Goal: Task Accomplishment & Management: Use online tool/utility

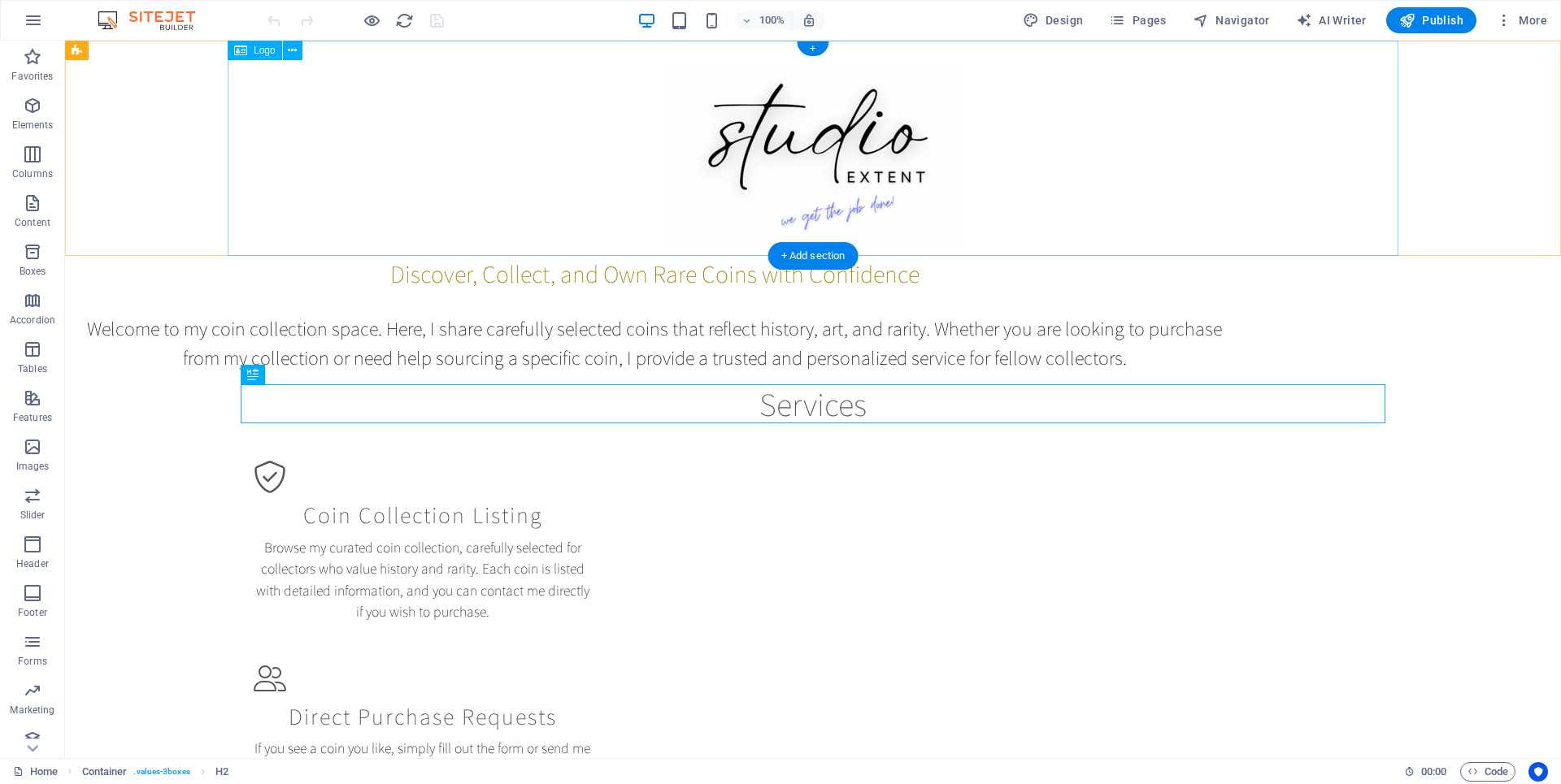
click at [794, 170] on div at bounding box center [812, 148] width 1170 height 216
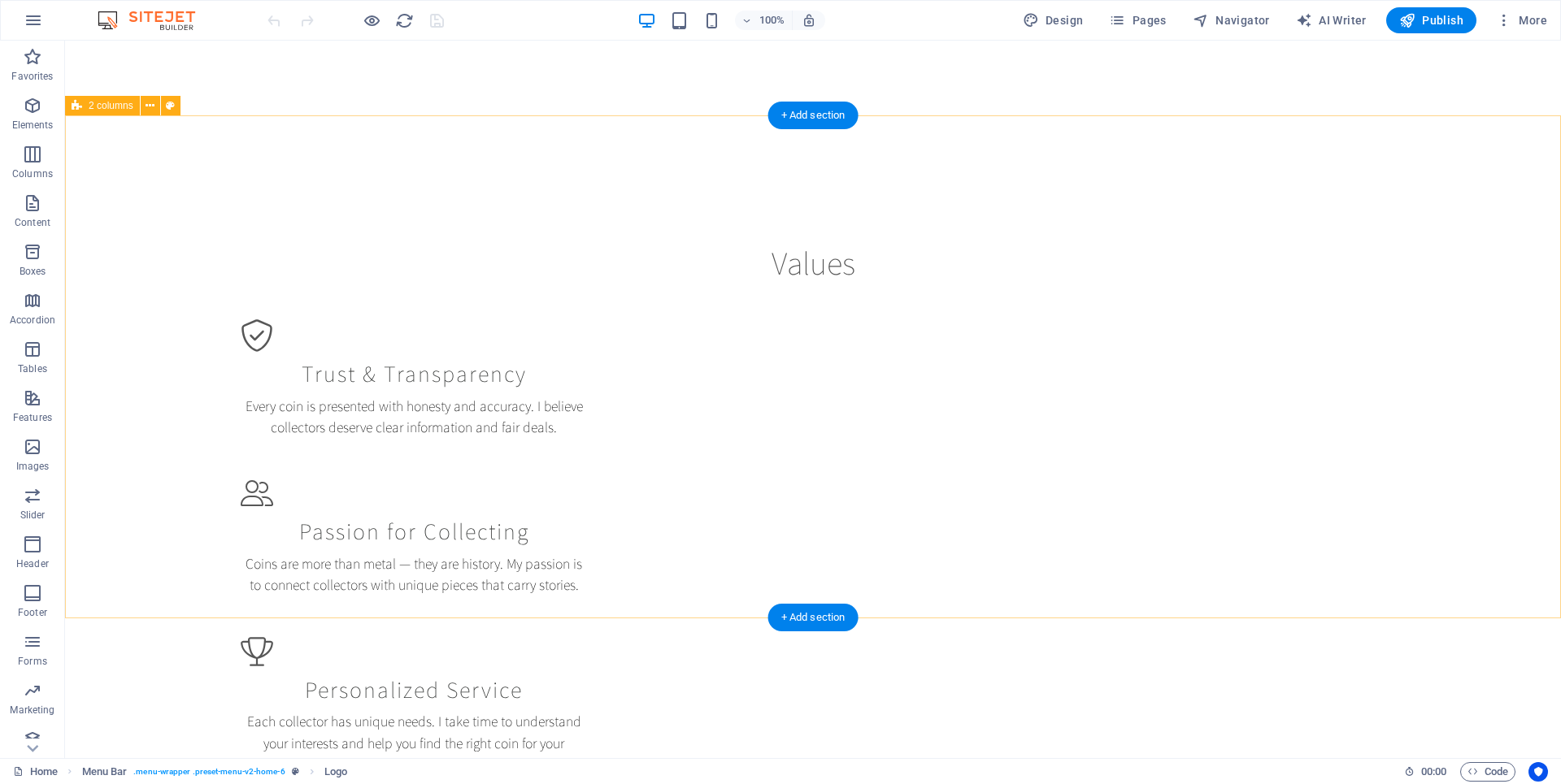
scroll to position [1539, 0]
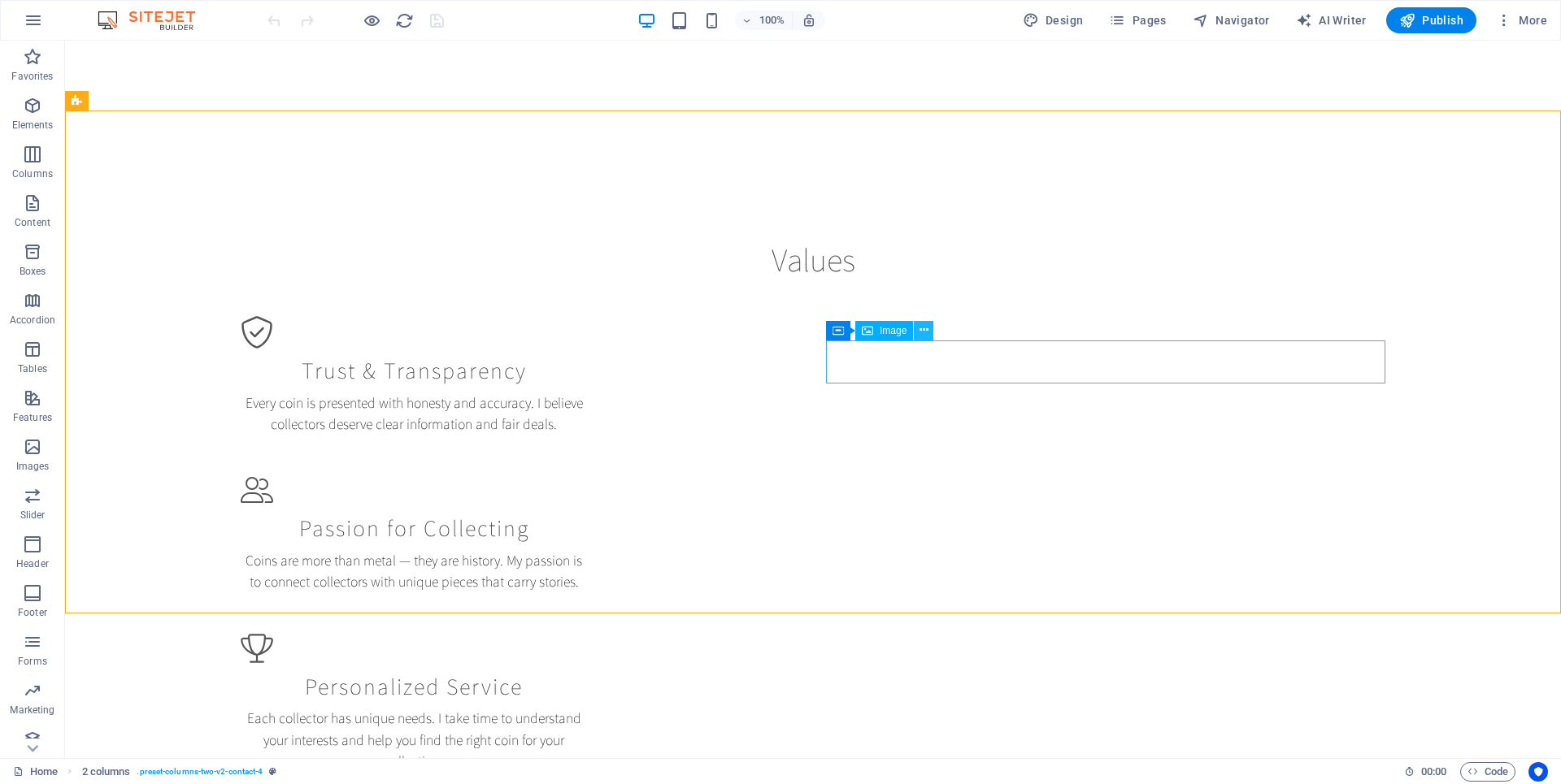
click at [920, 332] on icon at bounding box center [924, 330] width 9 height 17
click at [923, 330] on icon at bounding box center [924, 330] width 9 height 17
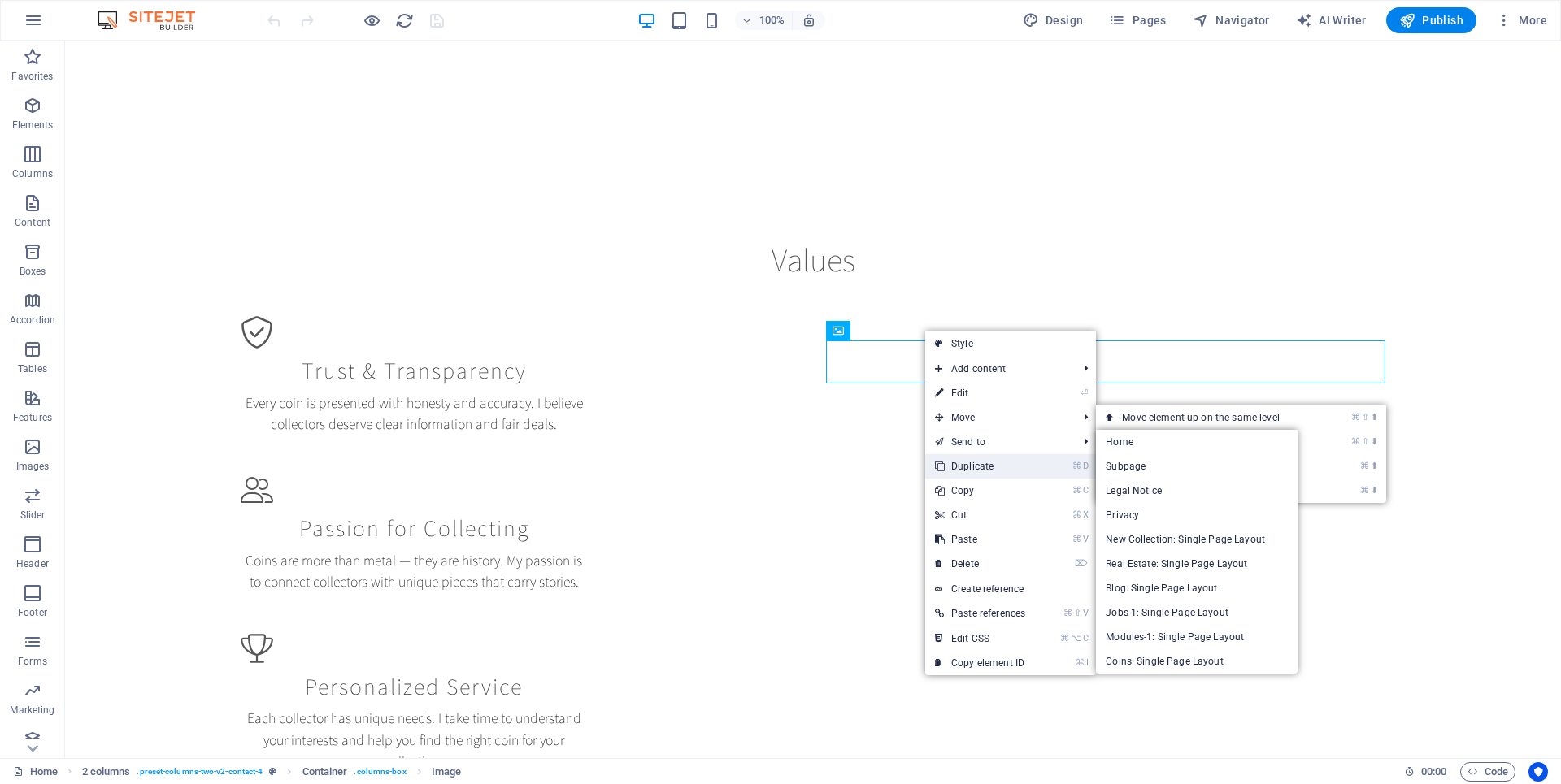
click at [986, 461] on link "⌘ D Duplicate" at bounding box center [980, 466] width 110 height 25
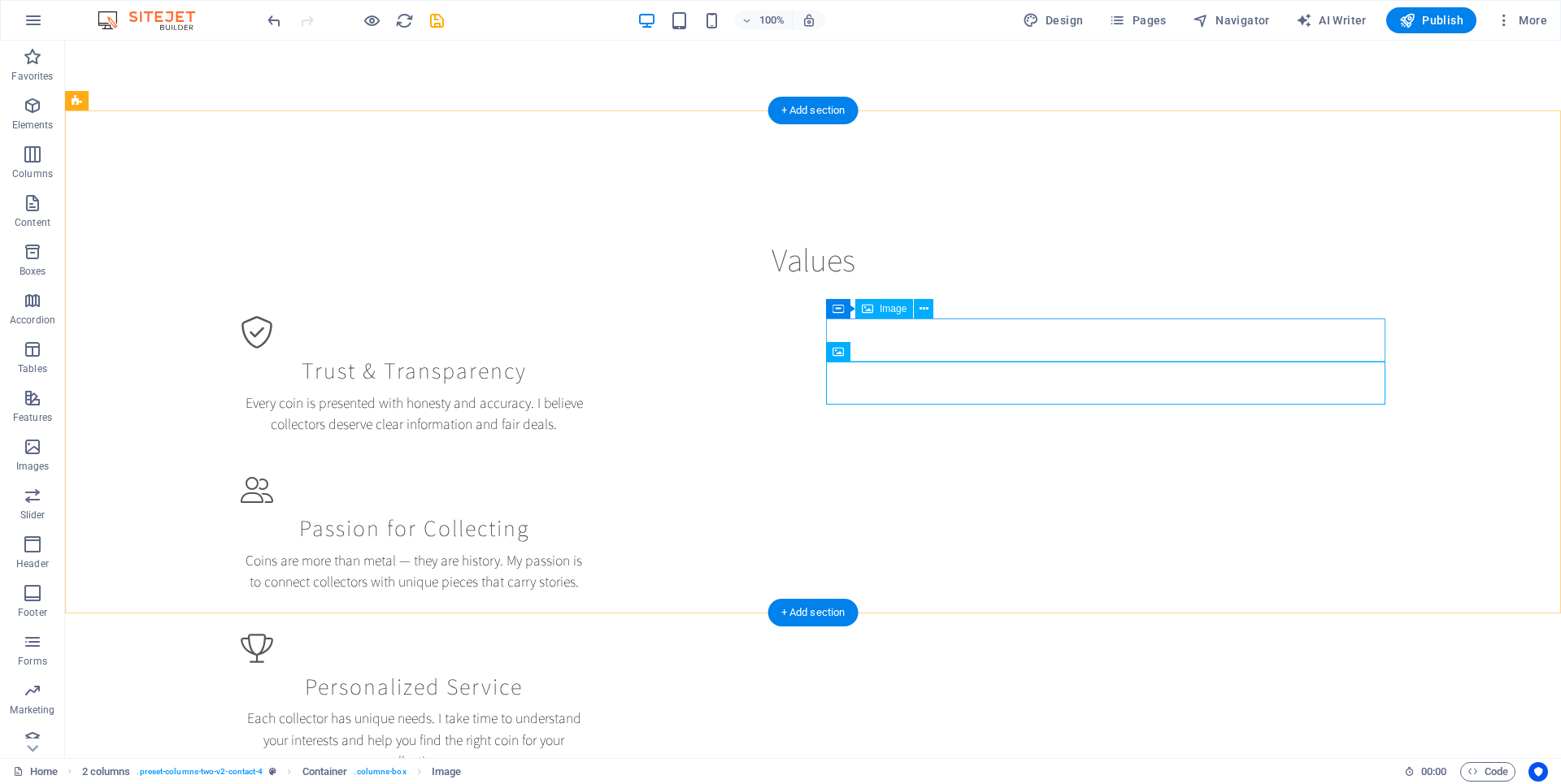
click at [921, 311] on icon at bounding box center [924, 309] width 9 height 17
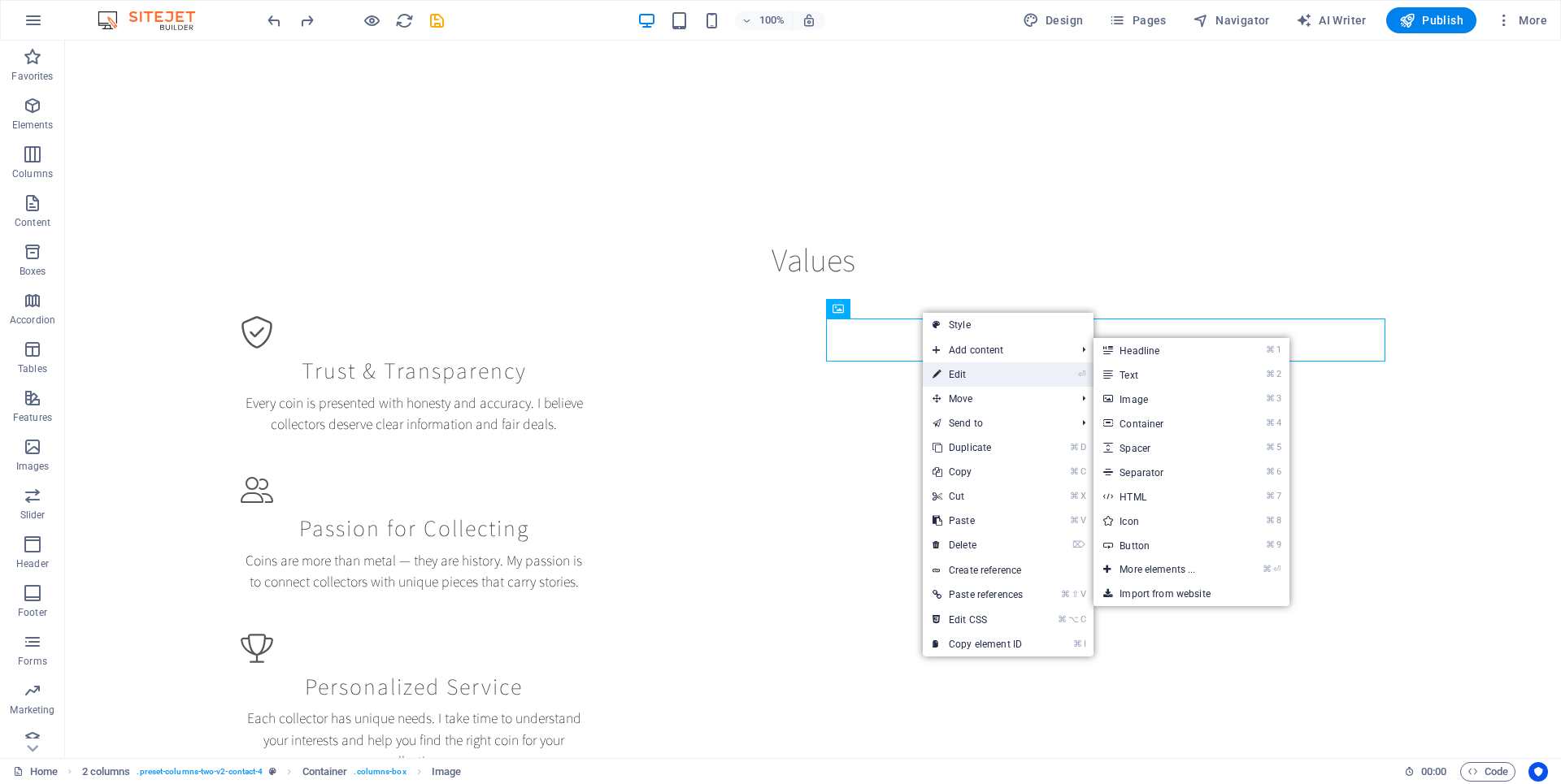
click at [965, 382] on link "⏎ Edit" at bounding box center [977, 374] width 110 height 25
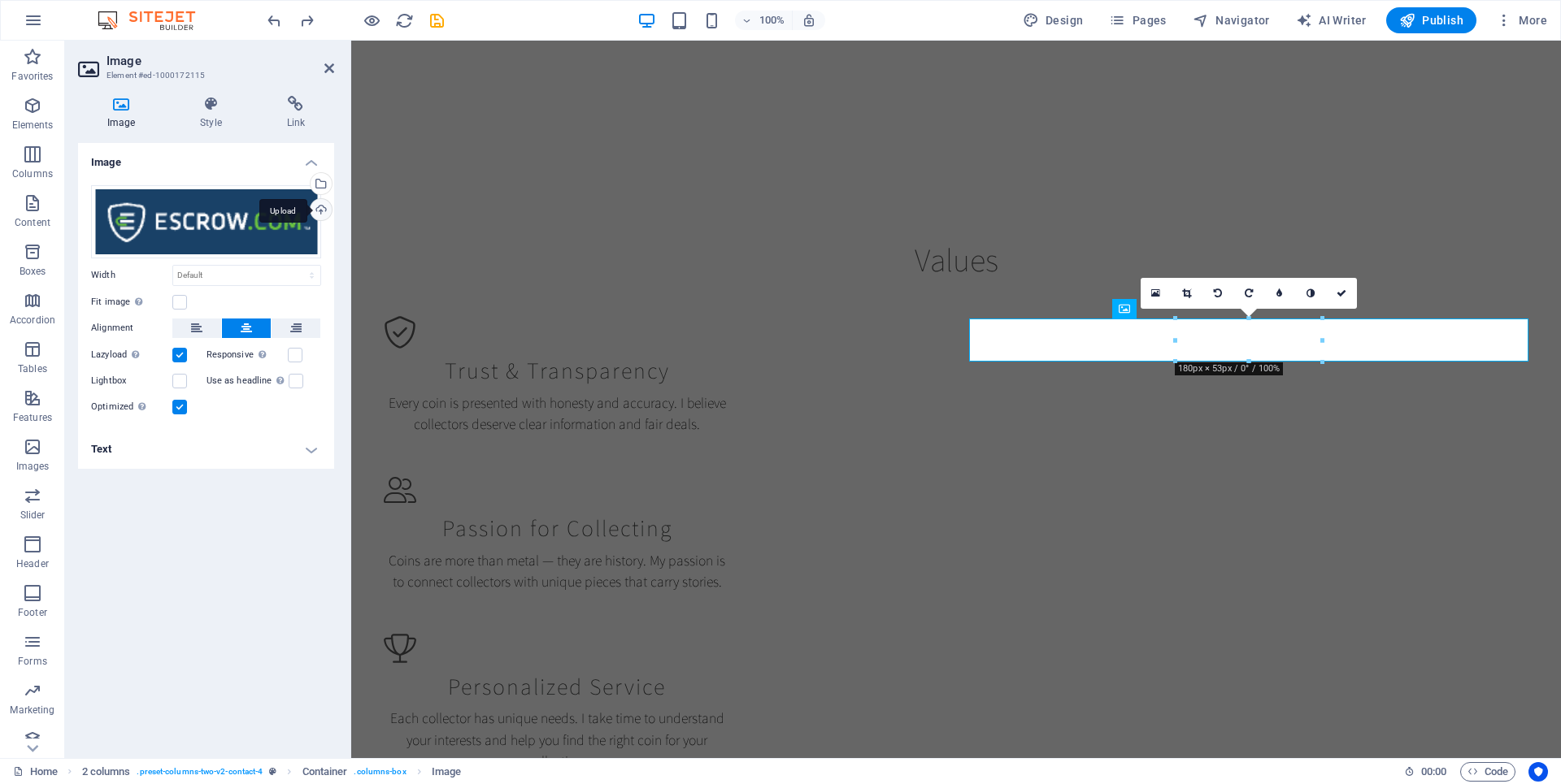
click at [317, 211] on div "Upload" at bounding box center [319, 211] width 25 height 25
click at [321, 182] on div "Select files from the file manager, stock photos, or upload file(s)" at bounding box center [319, 185] width 25 height 25
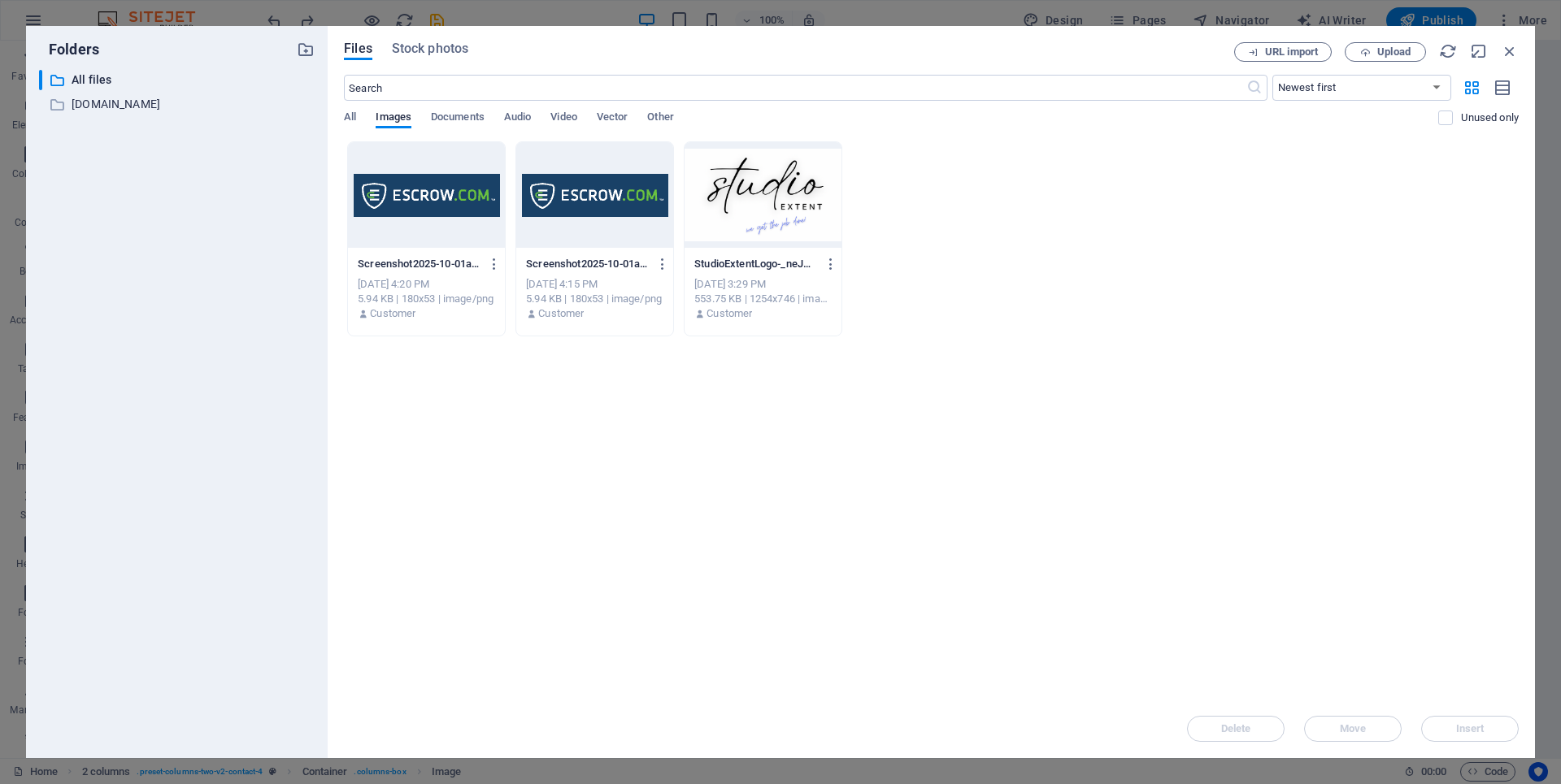
click at [743, 200] on div at bounding box center [762, 195] width 157 height 106
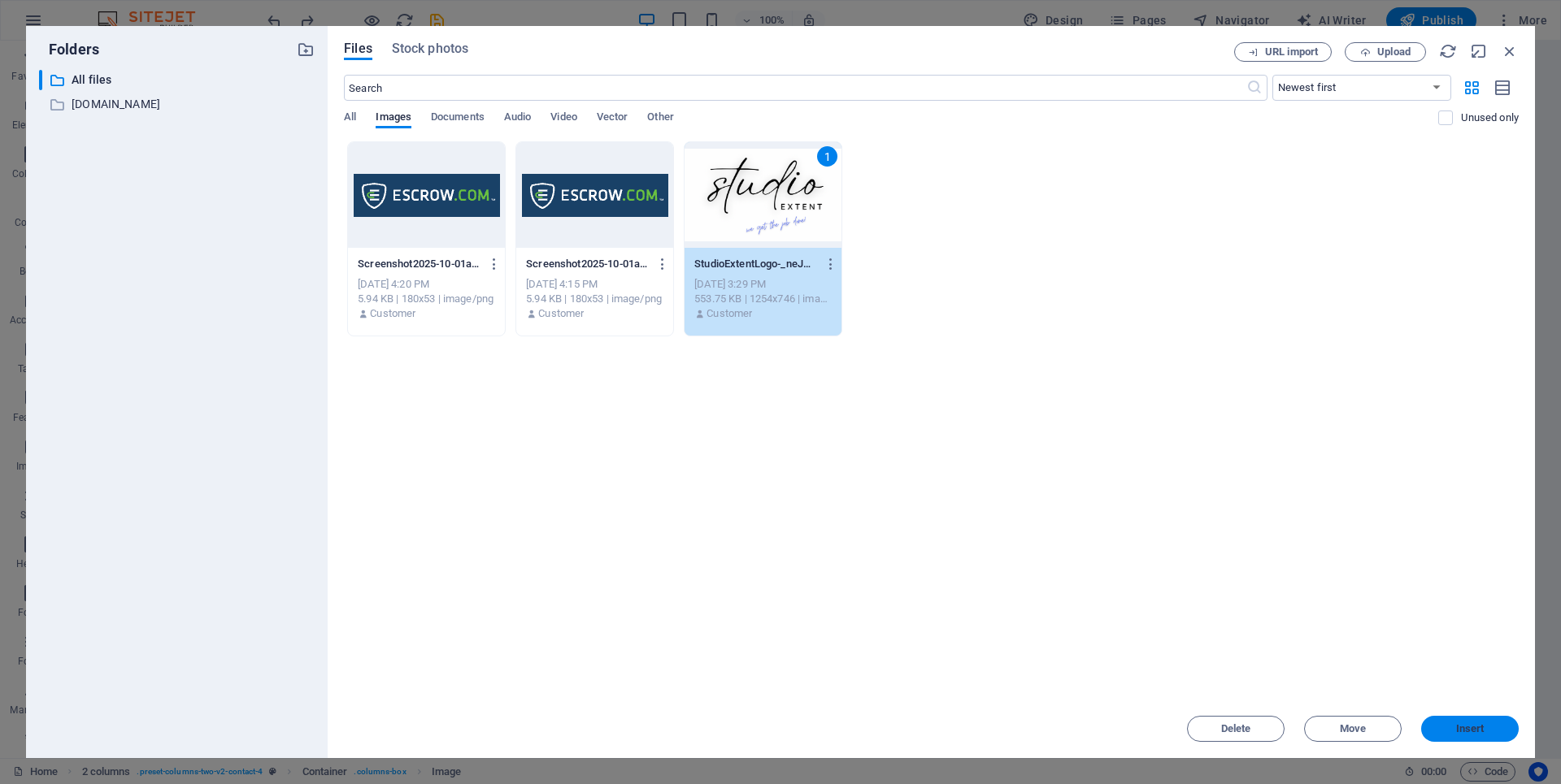
click at [1482, 738] on button "Insert" at bounding box center [1469, 728] width 97 height 26
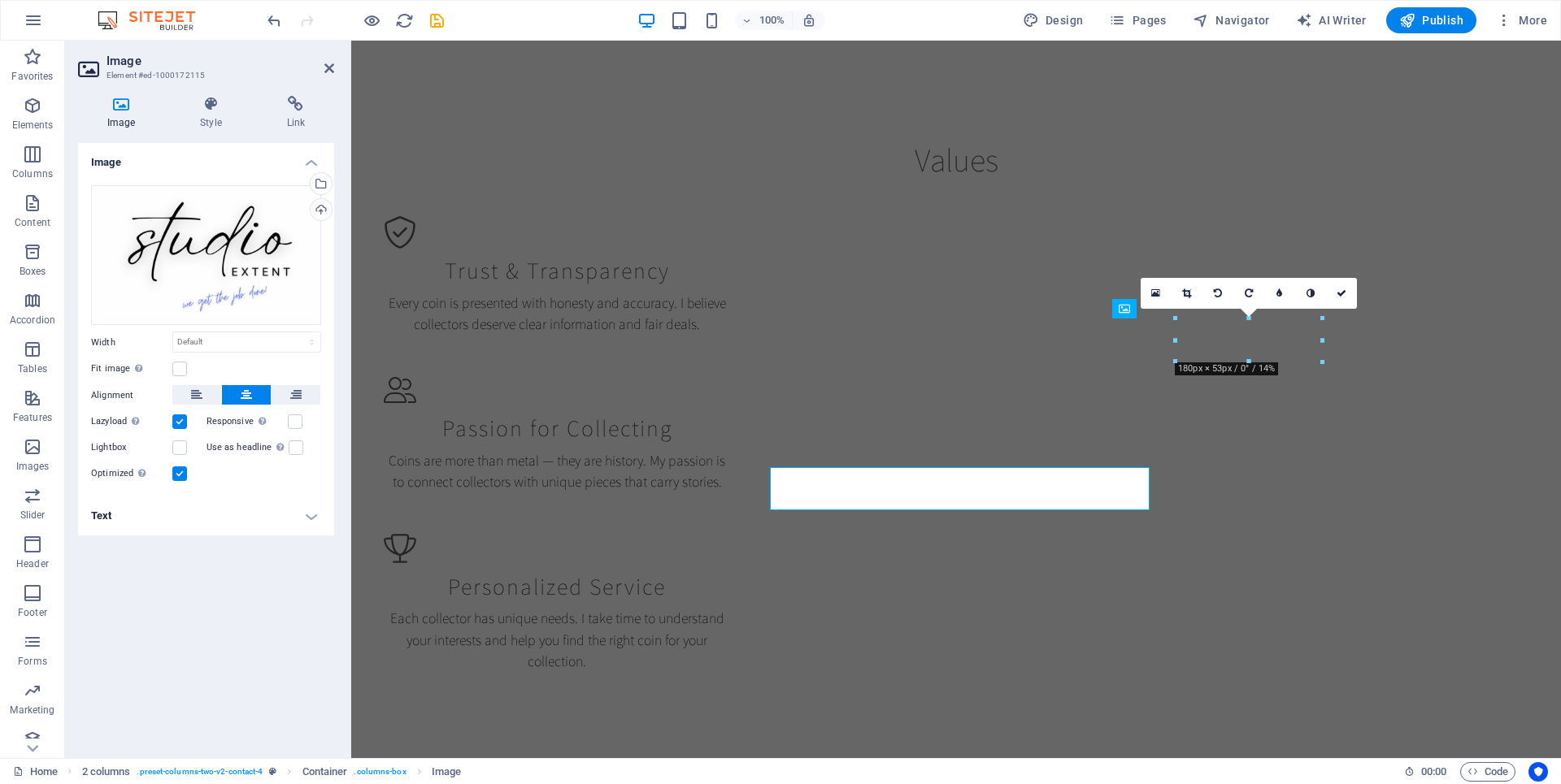
scroll to position [1539, 0]
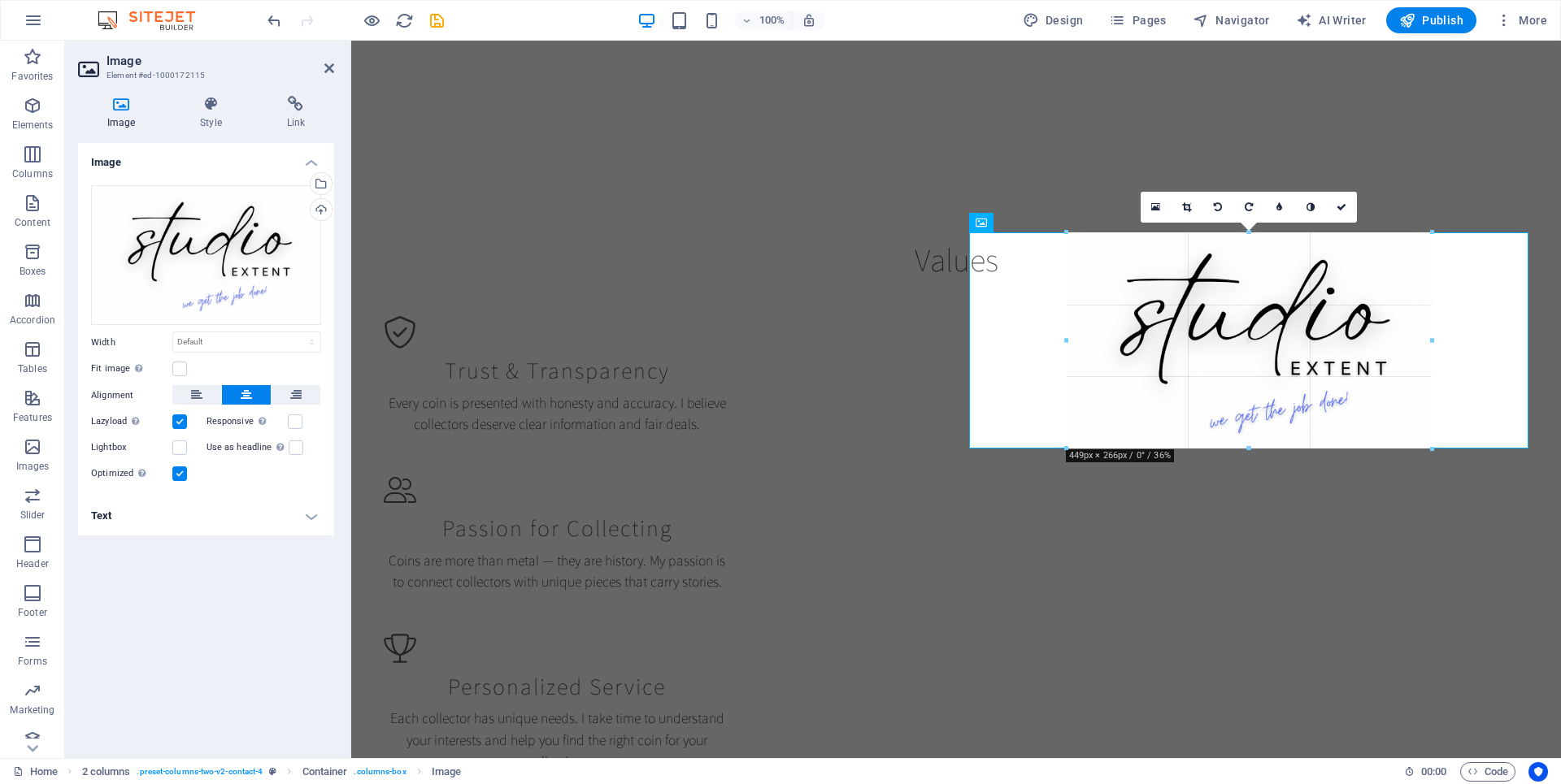
drag, startPoint x: 1526, startPoint y: 507, endPoint x: 1333, endPoint y: 377, distance: 232.7
type input "451"
select select "px"
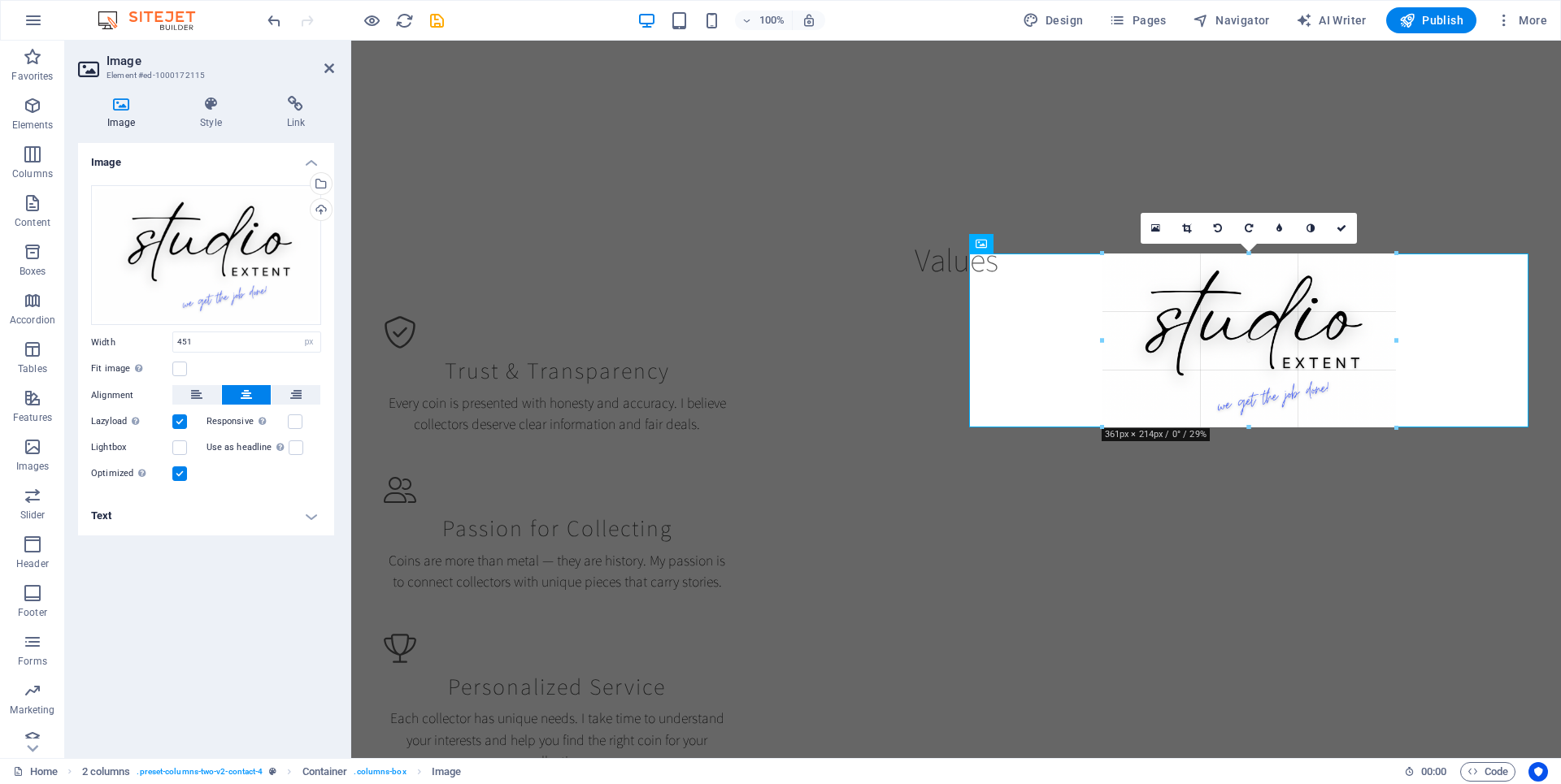
drag, startPoint x: 1433, startPoint y: 451, endPoint x: 1364, endPoint y: 392, distance: 90.8
type input "362"
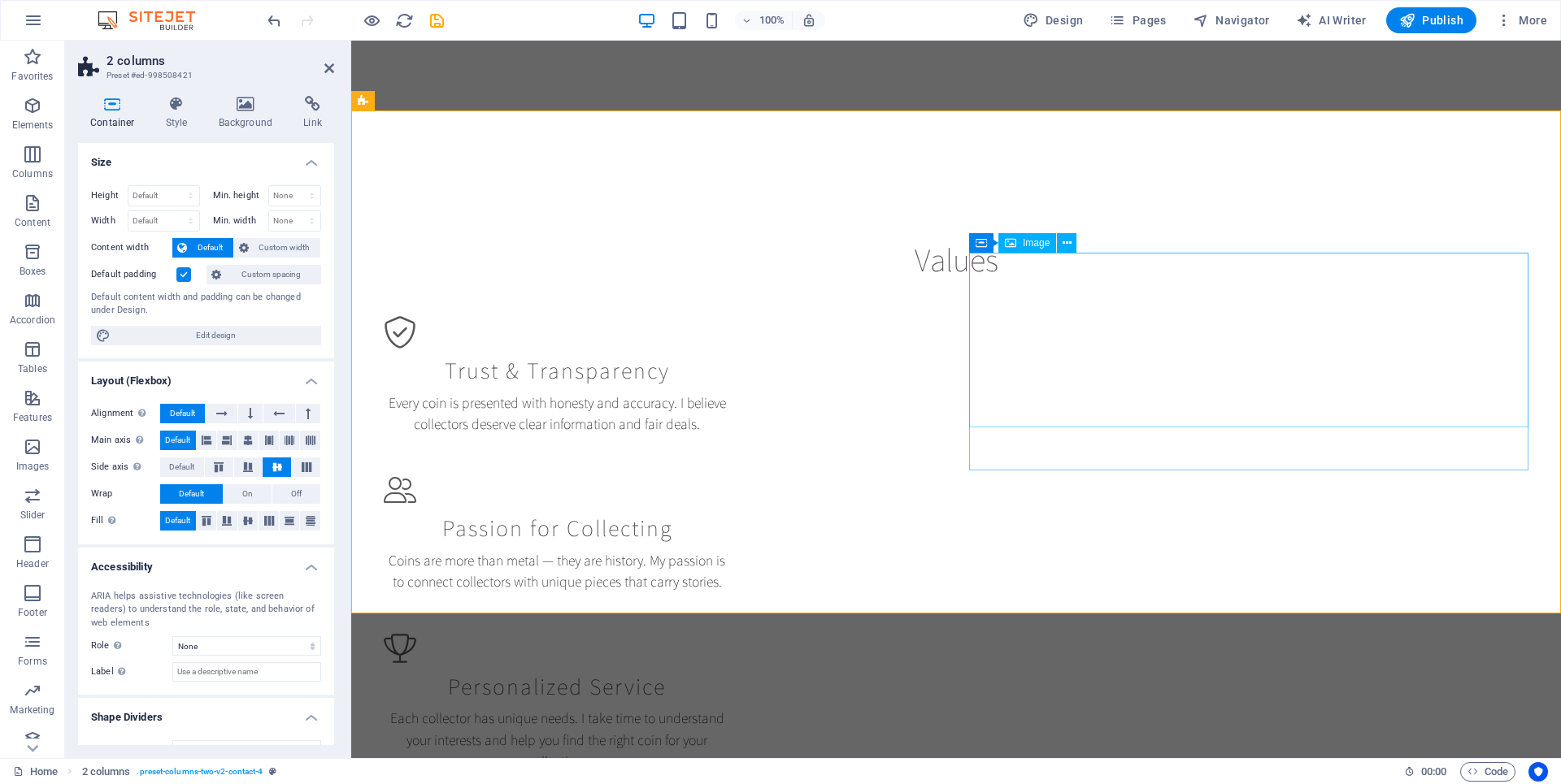
click at [1058, 241] on button at bounding box center [1053, 243] width 19 height 19
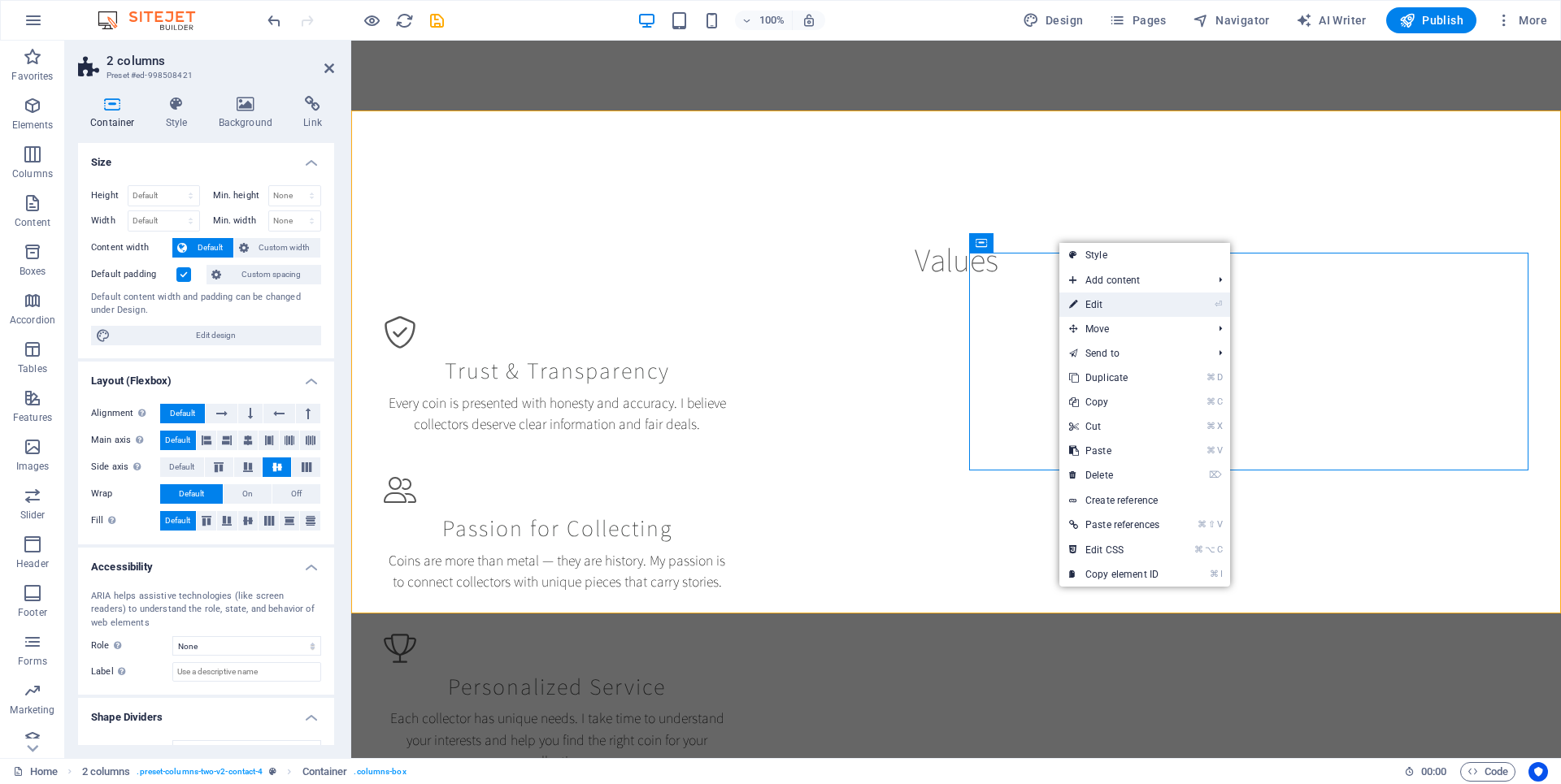
click at [1092, 299] on link "⏎ Edit" at bounding box center [1114, 304] width 110 height 25
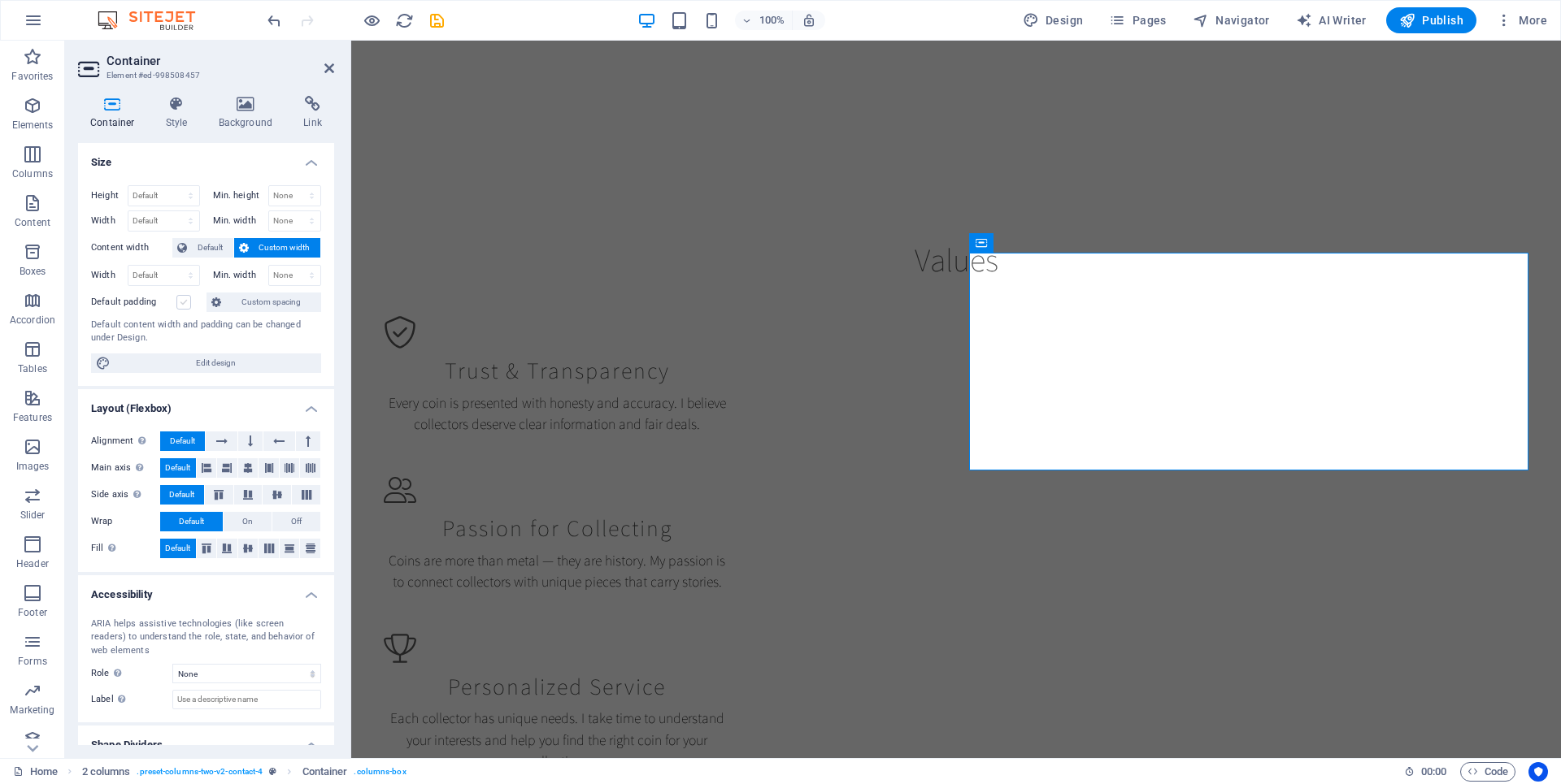
click at [185, 303] on label at bounding box center [183, 302] width 14 height 14
click at [0, 0] on input "Default padding" at bounding box center [0, 0] width 0 height 0
click at [188, 302] on label at bounding box center [183, 302] width 14 height 14
click at [0, 0] on input "Default padding" at bounding box center [0, 0] width 0 height 0
click at [245, 299] on span "Custom spacing" at bounding box center [271, 302] width 91 height 19
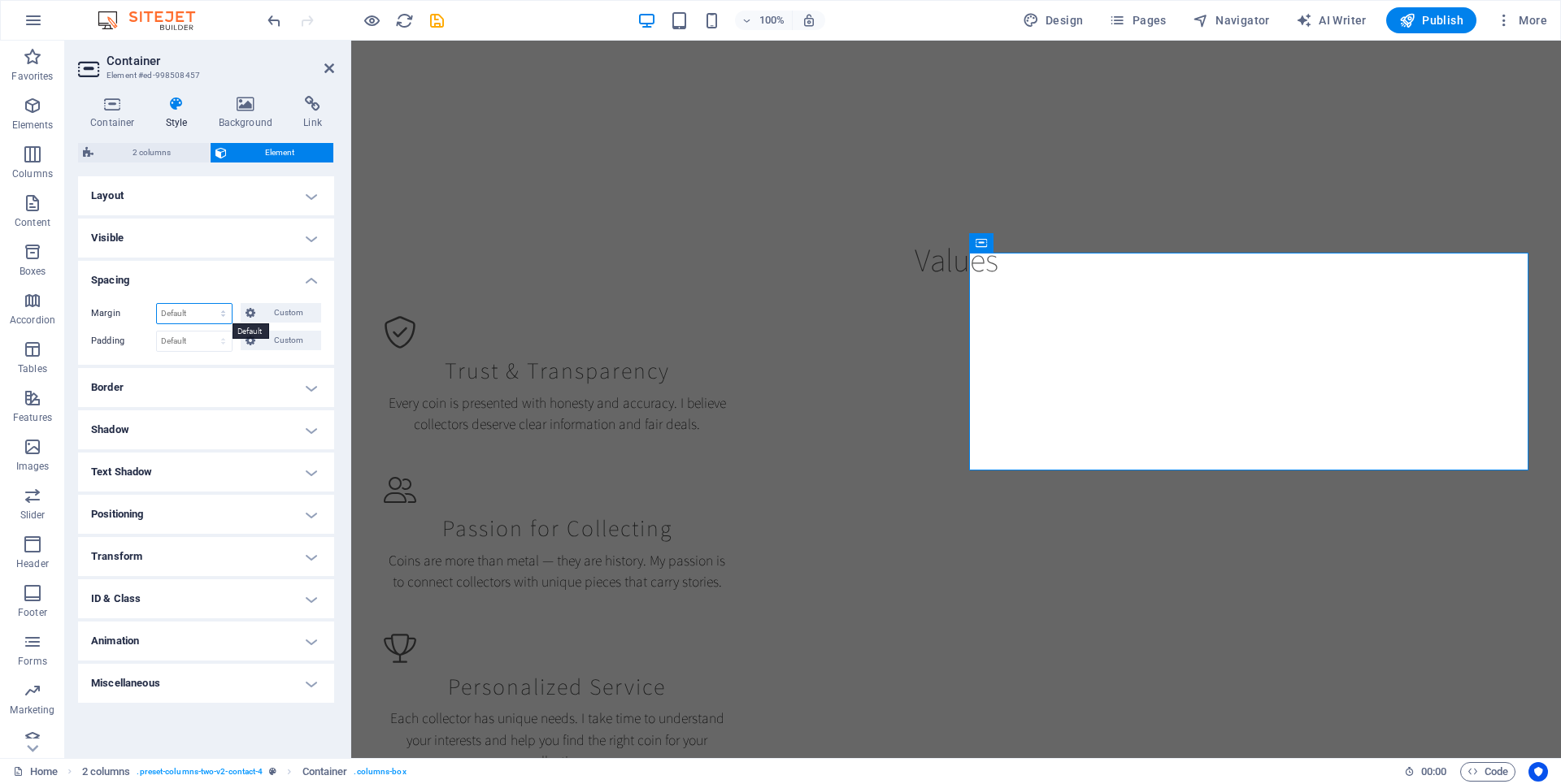
click at [224, 310] on select "Default auto px % rem vw vh Custom" at bounding box center [194, 313] width 74 height 19
click at [157, 304] on select "Default auto px % rem vw vh Custom" at bounding box center [194, 313] width 74 height 19
click at [223, 314] on select "Default auto px % rem vw vh Custom" at bounding box center [194, 313] width 74 height 19
select select "px"
click at [209, 304] on select "Default auto px % rem vw vh Custom" at bounding box center [194, 313] width 74 height 19
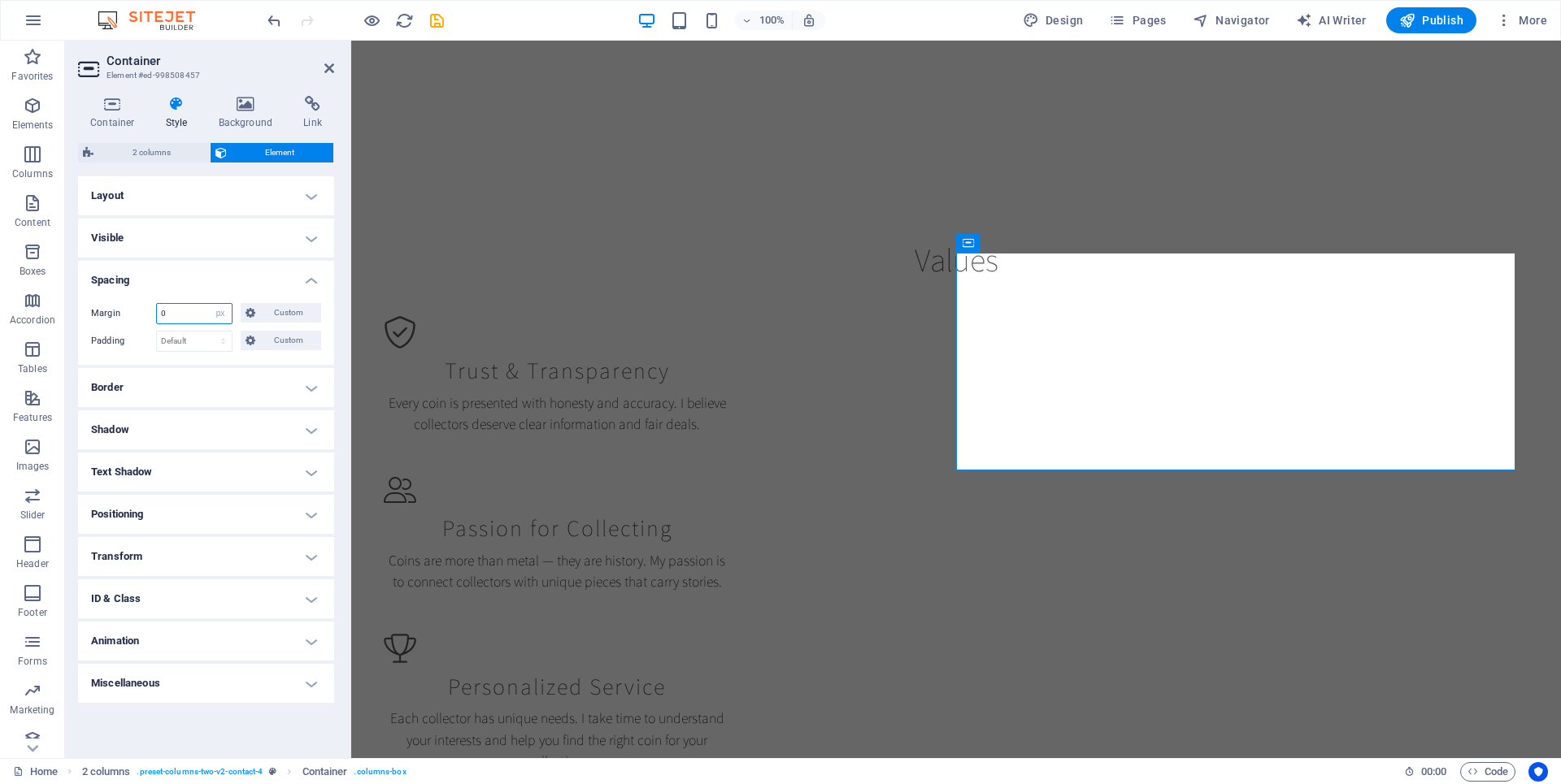
type input "5"
click at [201, 305] on input "number" at bounding box center [194, 313] width 74 height 19
click at [218, 314] on select "Default auto px % rem vw vh Custom" at bounding box center [220, 313] width 23 height 19
click at [209, 304] on select "Default auto px % rem vw vh Custom" at bounding box center [220, 313] width 23 height 19
select select "DISABLED_OPTION_VALUE"
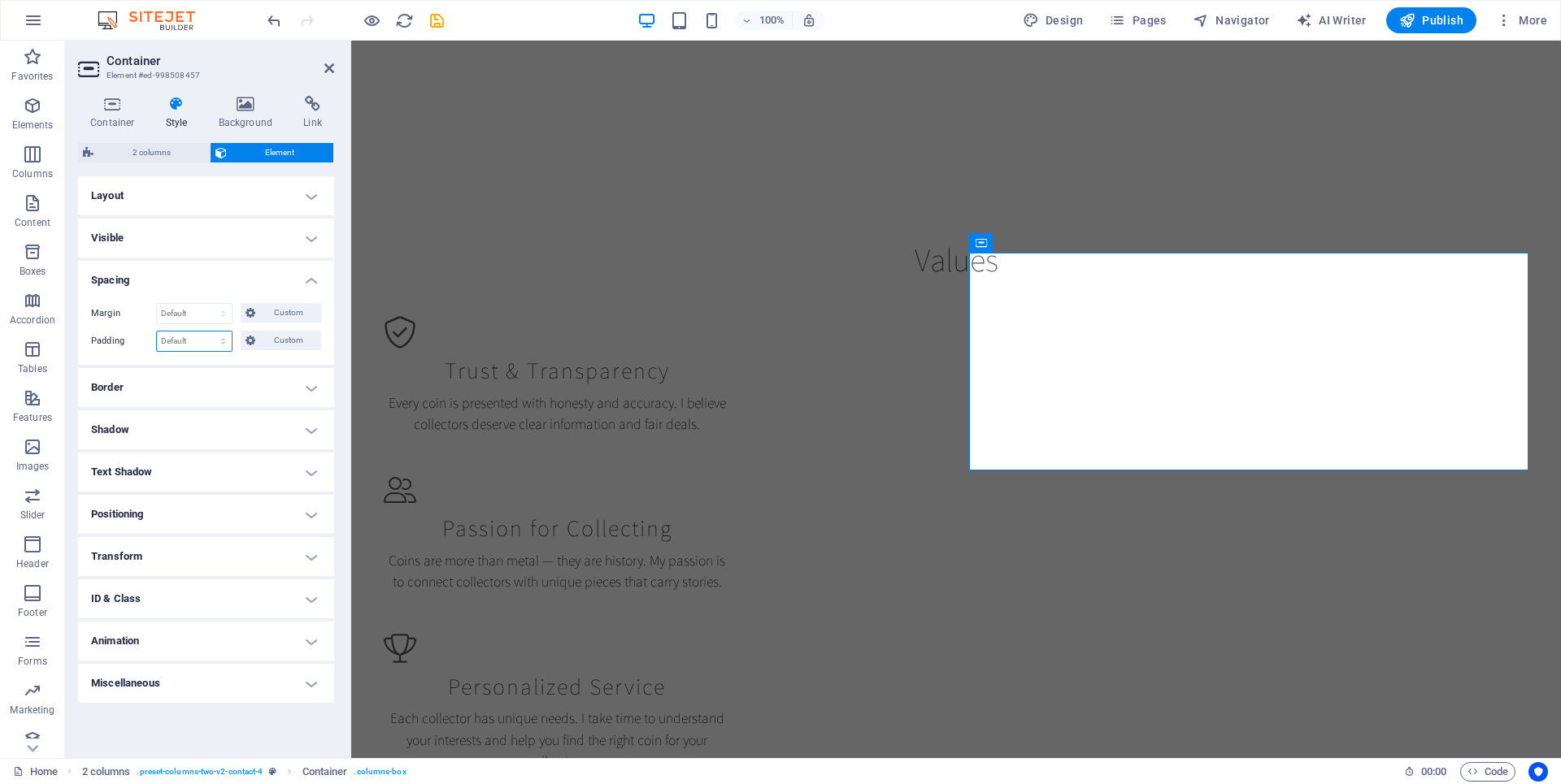
click at [205, 341] on select "Default px rem % vh vw Custom" at bounding box center [194, 341] width 74 height 19
select select "px"
click at [209, 332] on select "Default px rem % vh vw Custom" at bounding box center [194, 341] width 74 height 19
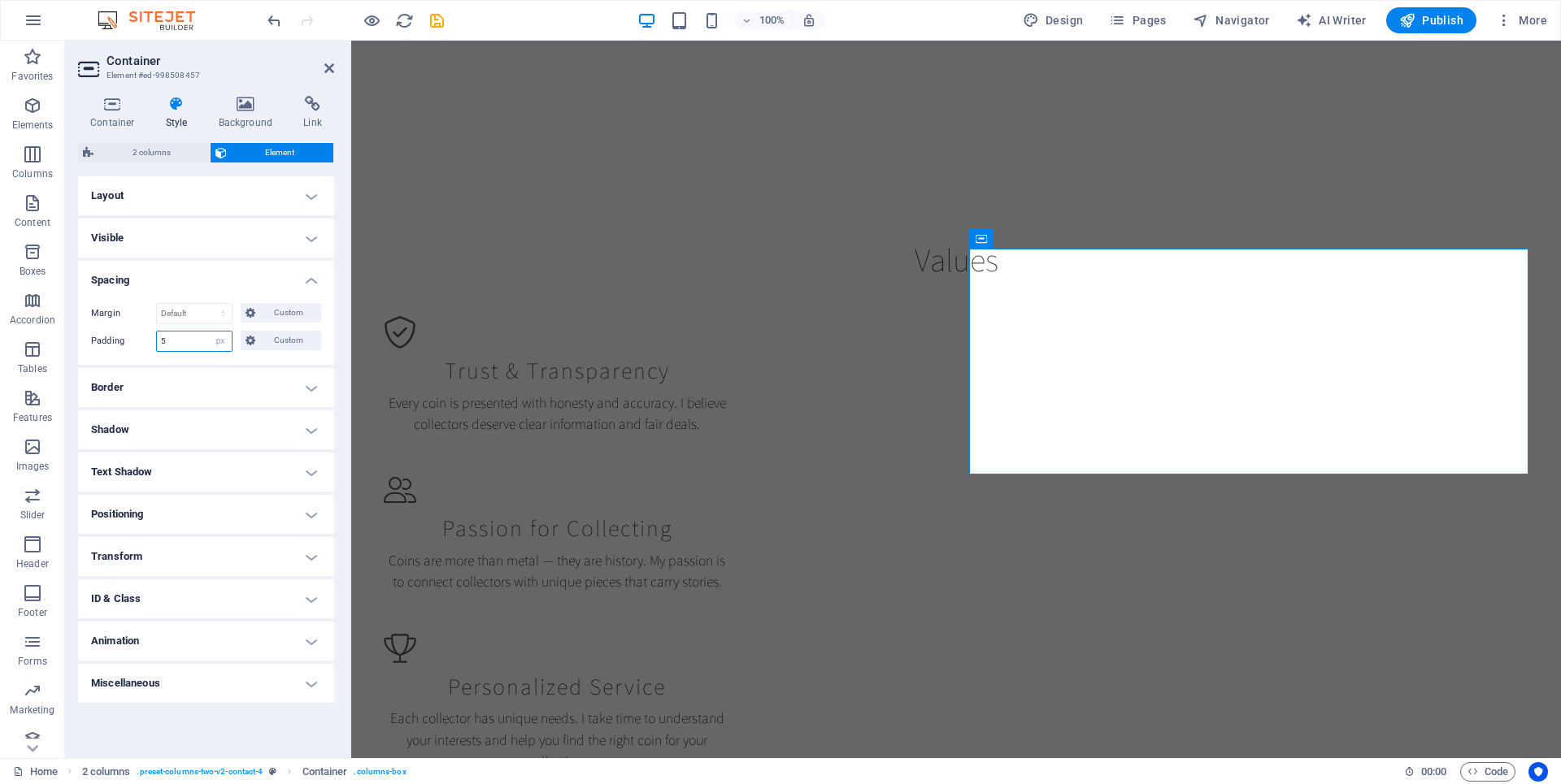
click at [208, 341] on input "5" at bounding box center [194, 341] width 74 height 19
type input "5"
click at [217, 341] on select "Default px rem % vh vw Custom" at bounding box center [220, 341] width 23 height 19
select select "default"
click at [209, 332] on select "Default px rem % vh vw Custom" at bounding box center [220, 341] width 23 height 19
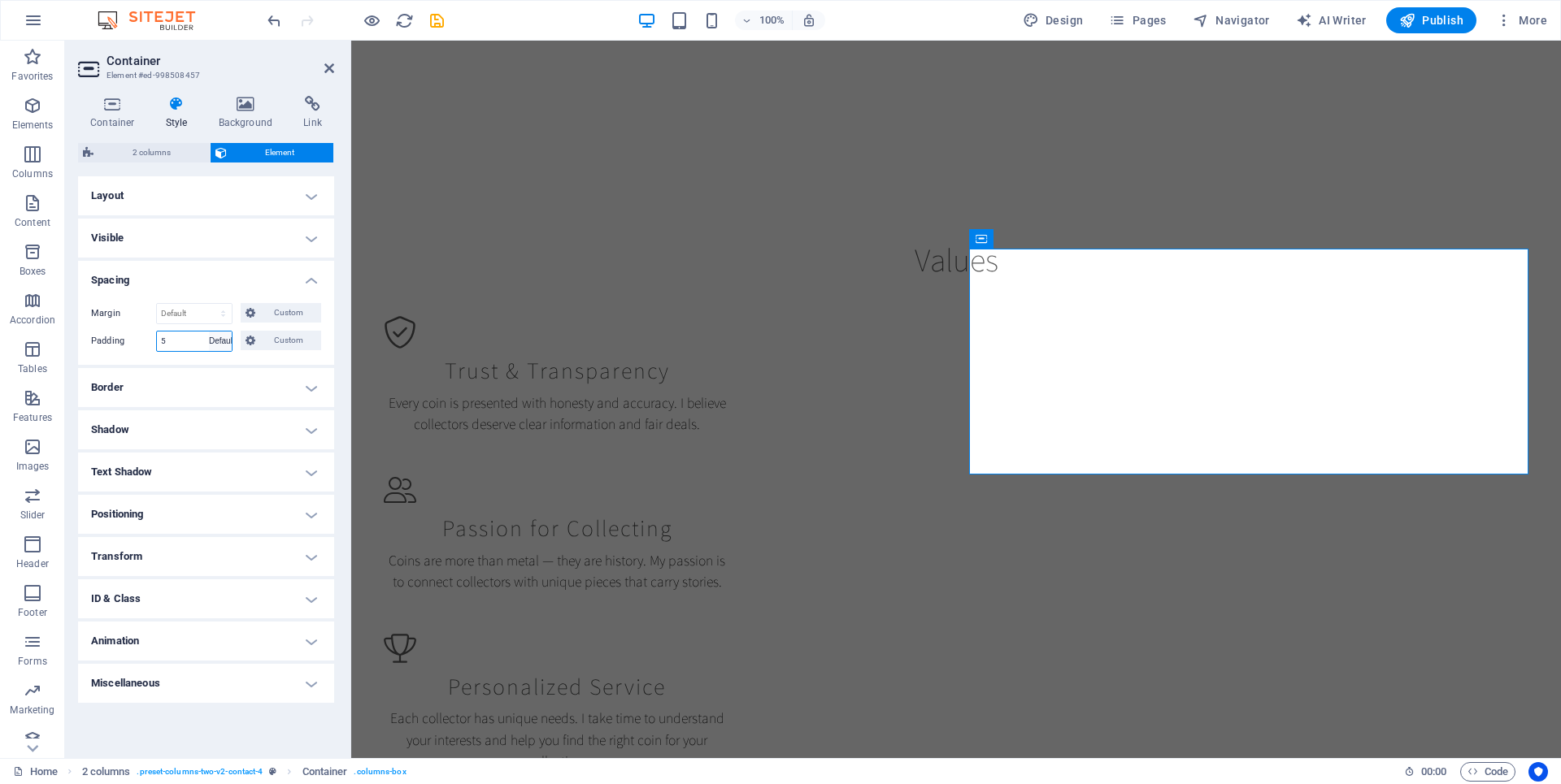
select select "DISABLED_OPTION_VALUE"
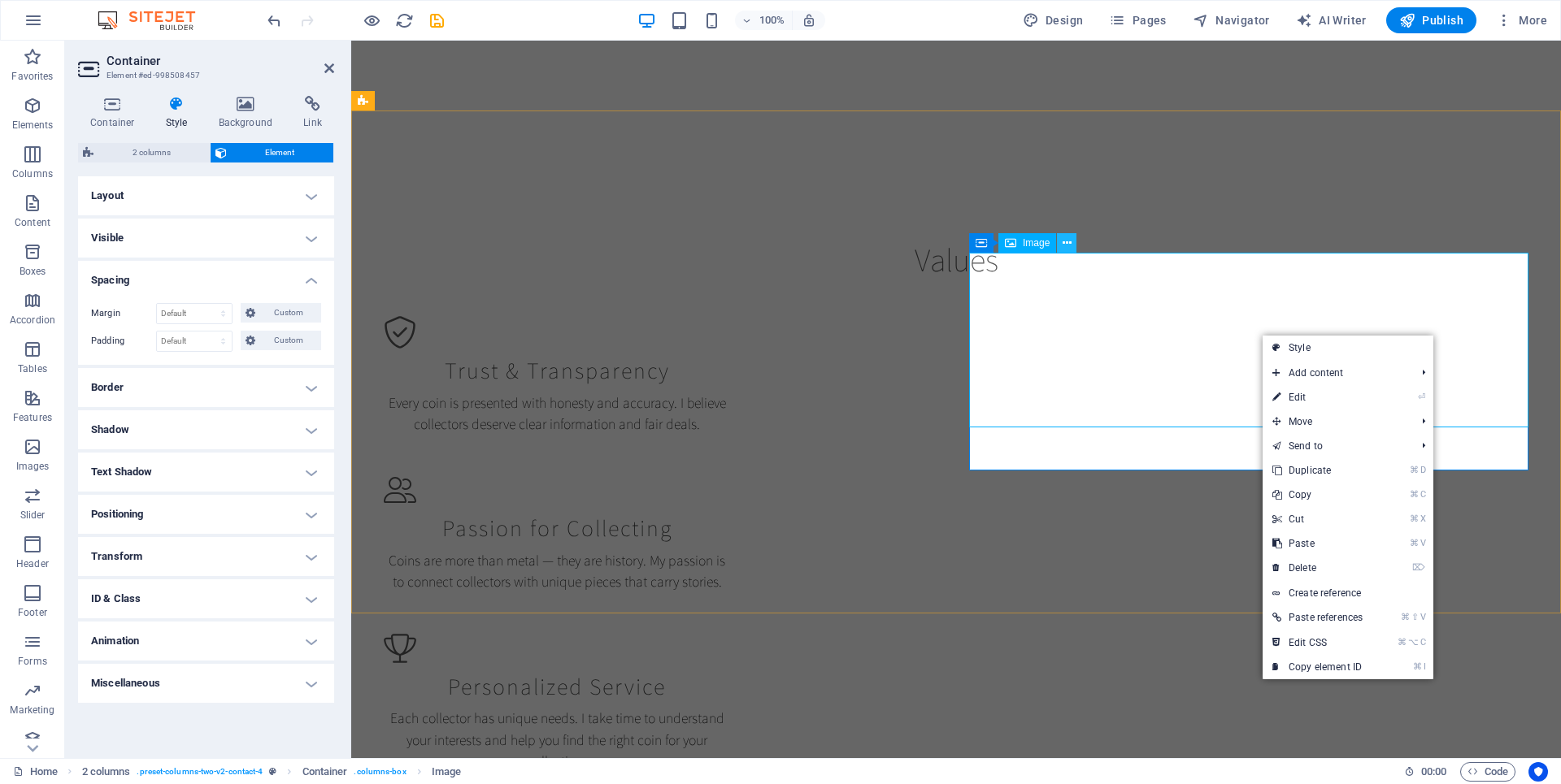
click at [1069, 236] on icon at bounding box center [1067, 244] width 9 height 17
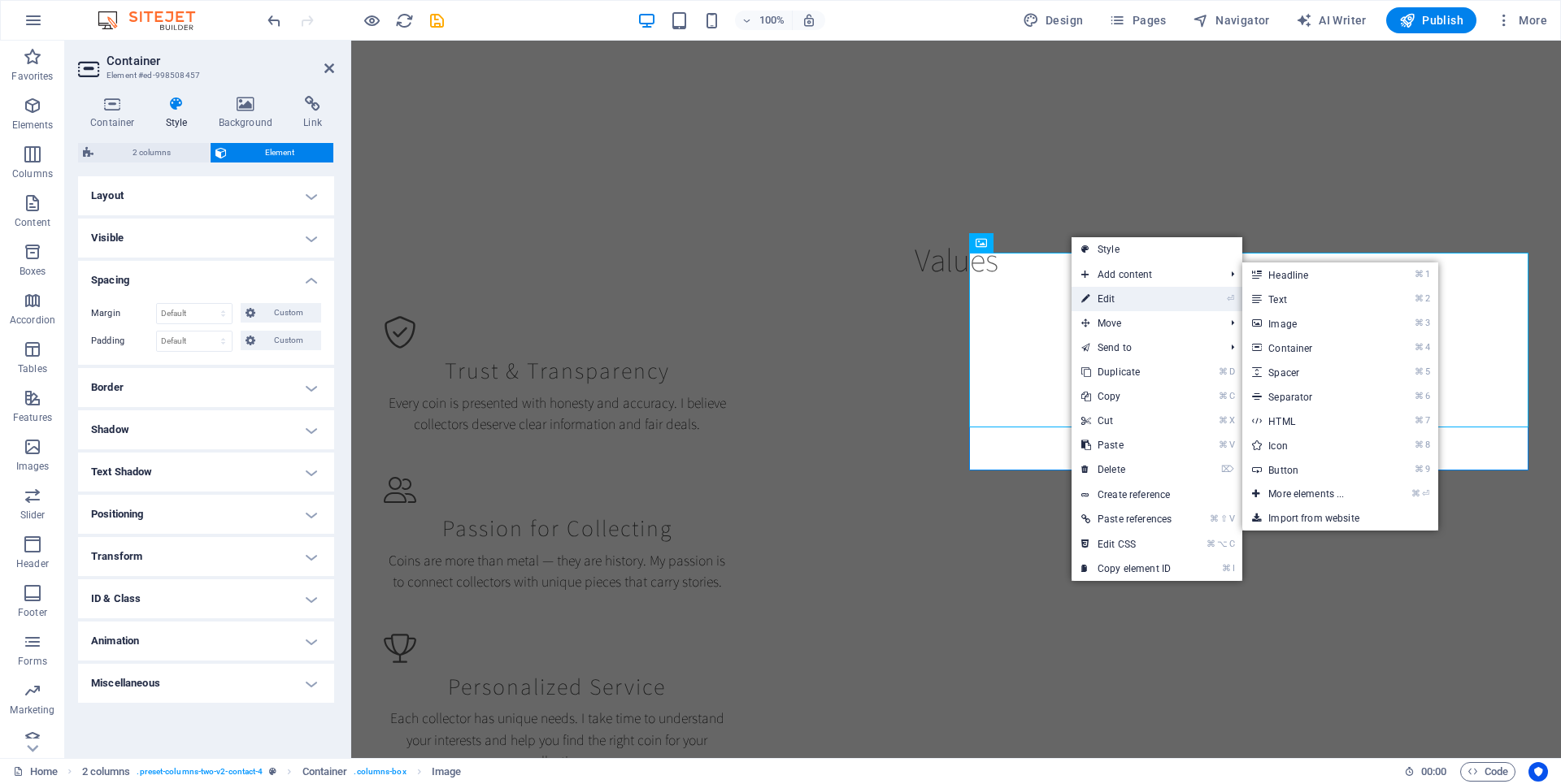
click at [1111, 293] on link "⏎ Edit" at bounding box center [1126, 299] width 110 height 25
select select "px"
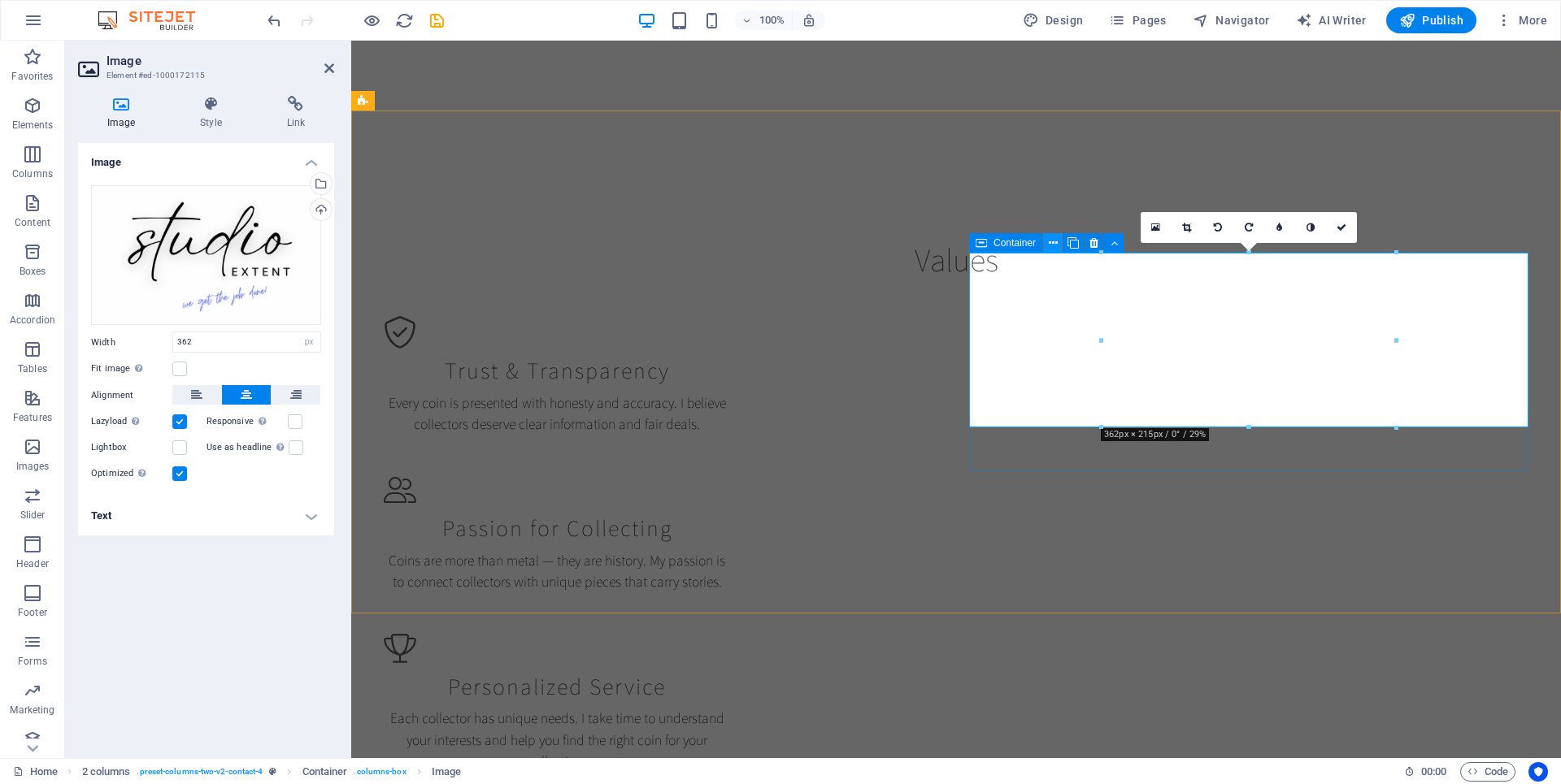
click at [1053, 239] on icon at bounding box center [1053, 244] width 9 height 17
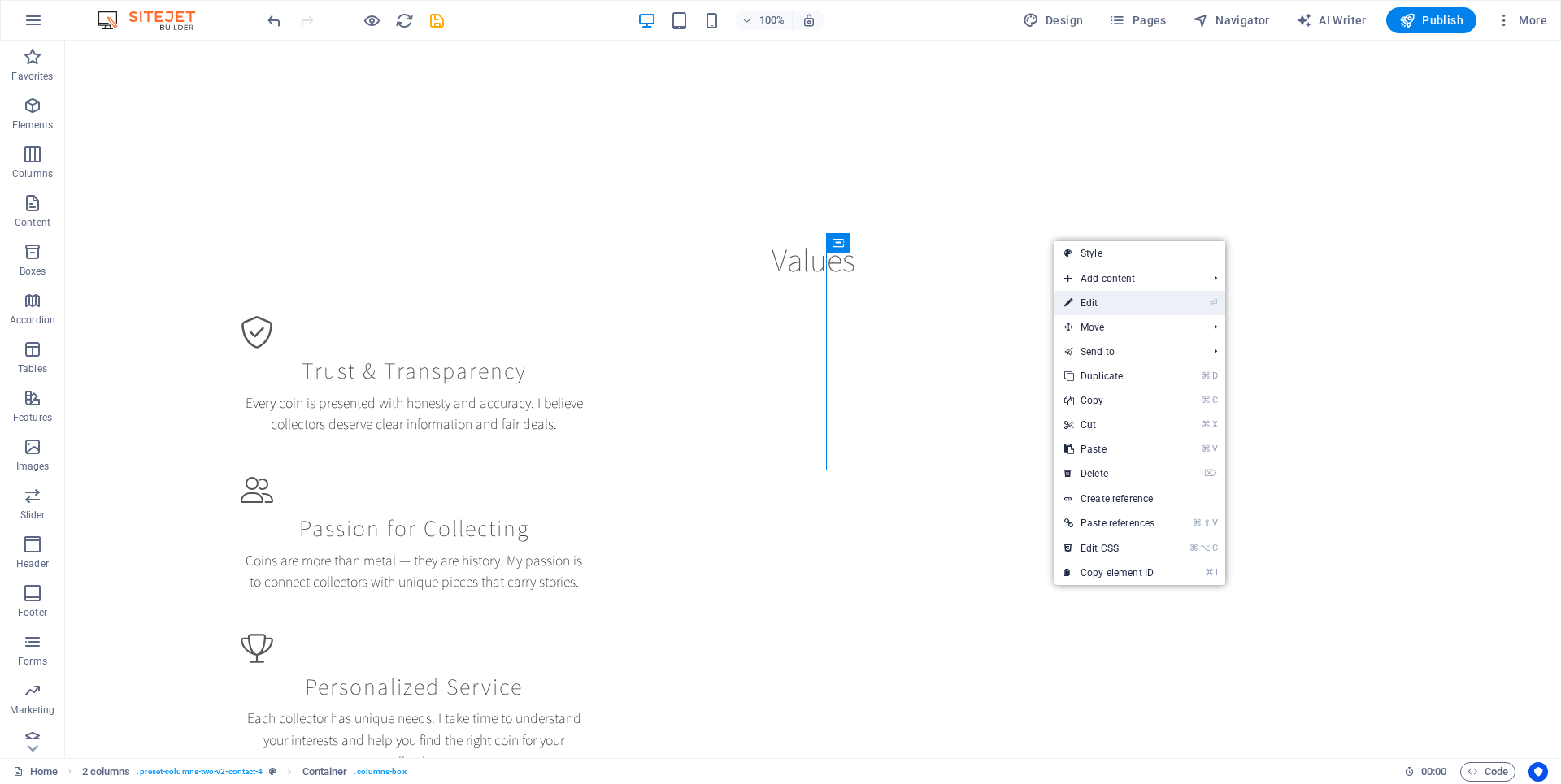
click at [1074, 296] on link "⏎ Edit" at bounding box center [1109, 303] width 110 height 25
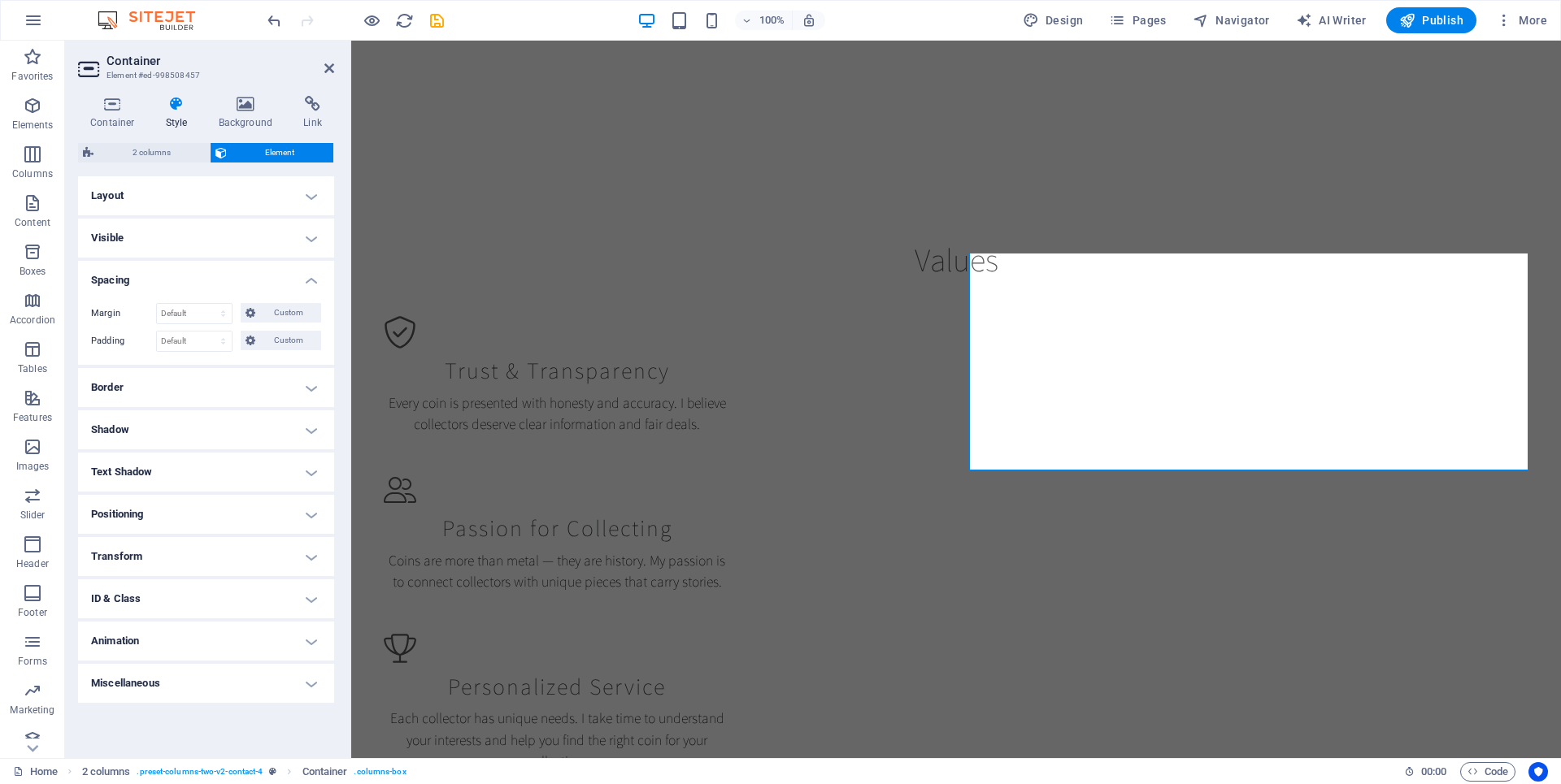
click at [307, 198] on h4 "Layout" at bounding box center [206, 195] width 256 height 39
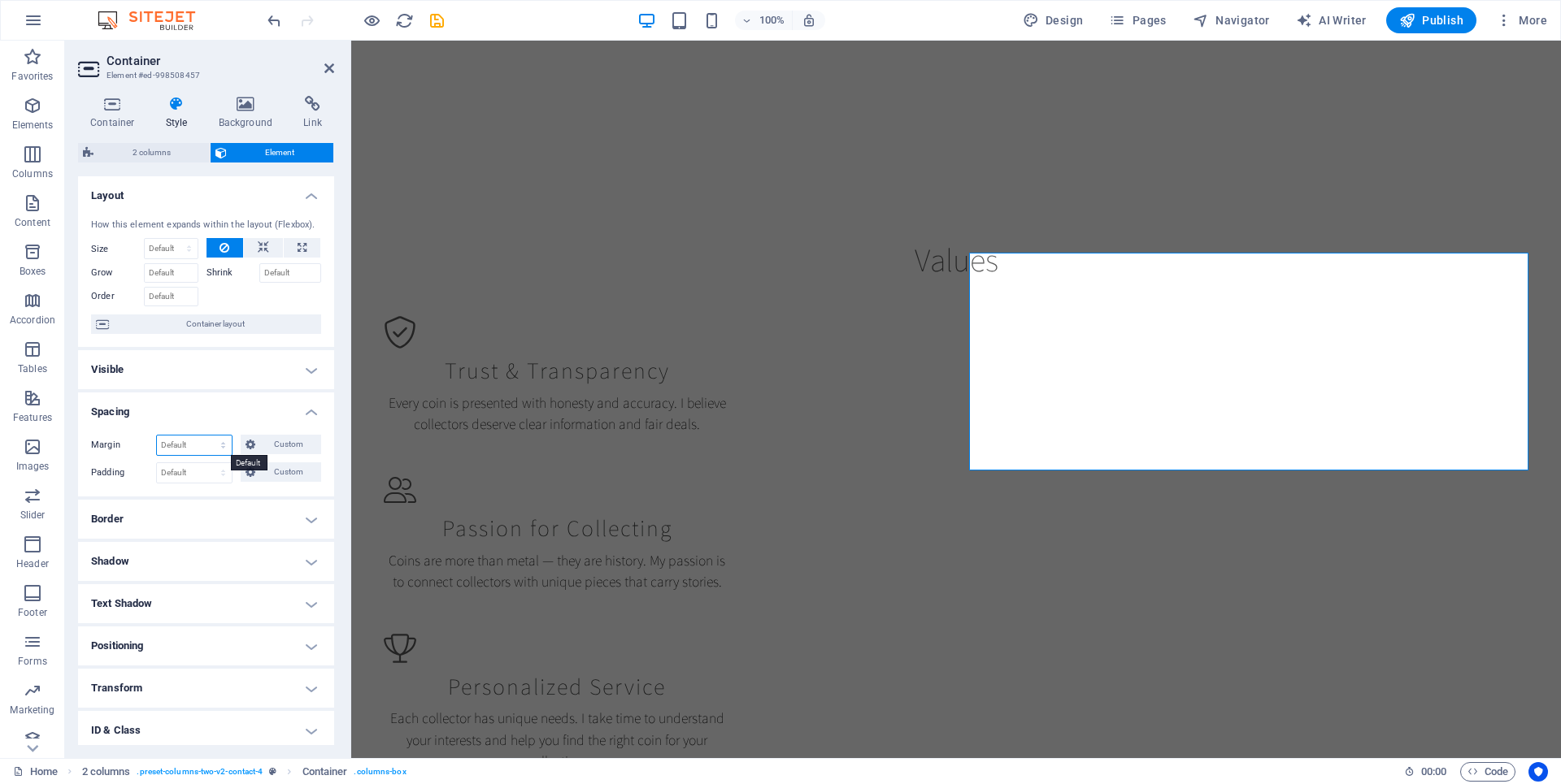
click at [219, 447] on select "Default auto px % rem vw vh Custom" at bounding box center [194, 445] width 74 height 19
click at [262, 443] on span "Custom" at bounding box center [288, 444] width 56 height 19
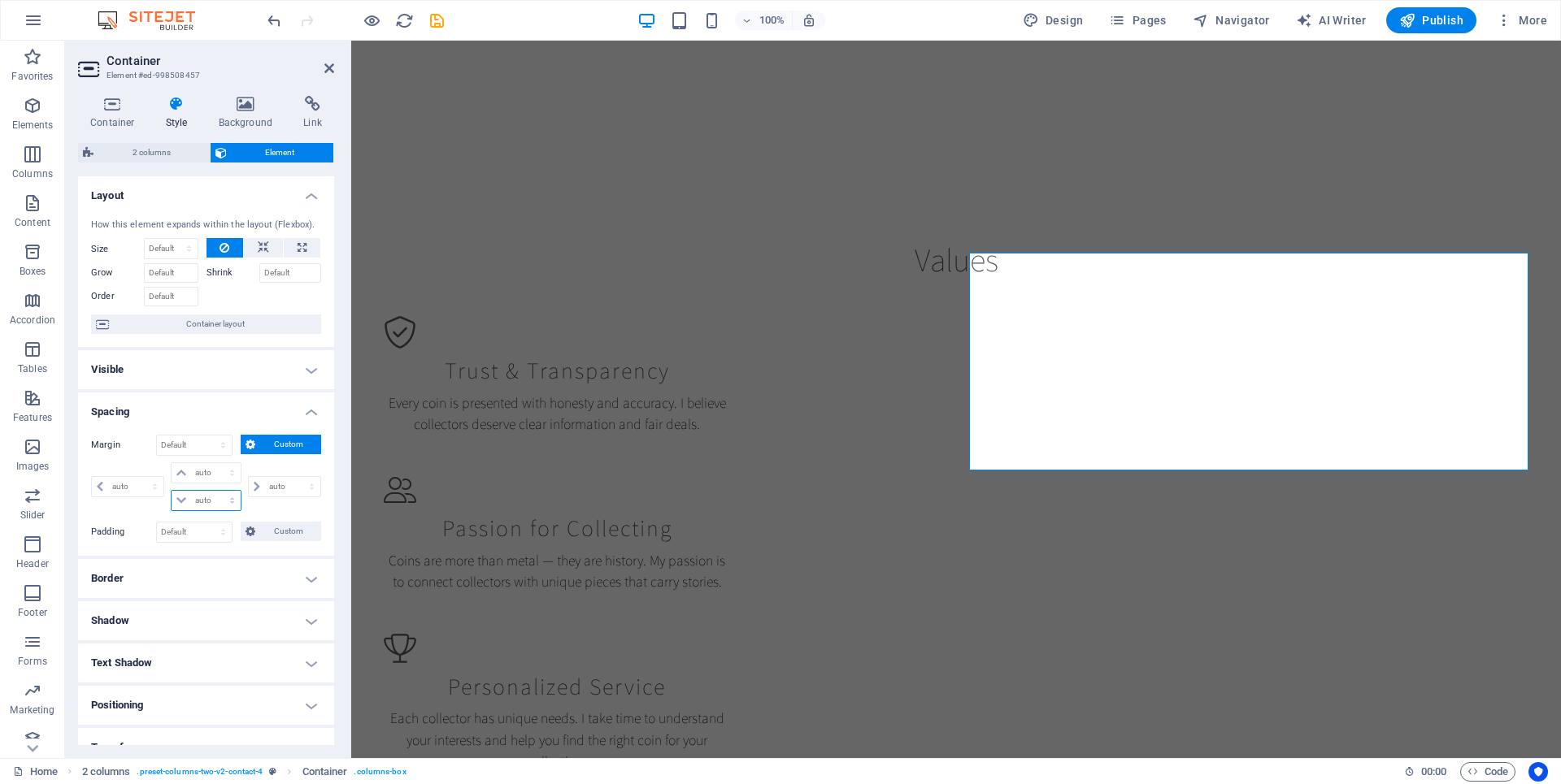
click at [204, 500] on select "auto px % rem vw vh" at bounding box center [206, 500] width 69 height 19
select select "px"
click at [216, 491] on select "auto px % rem vw vh" at bounding box center [206, 500] width 69 height 19
type input "0"
select select "px"
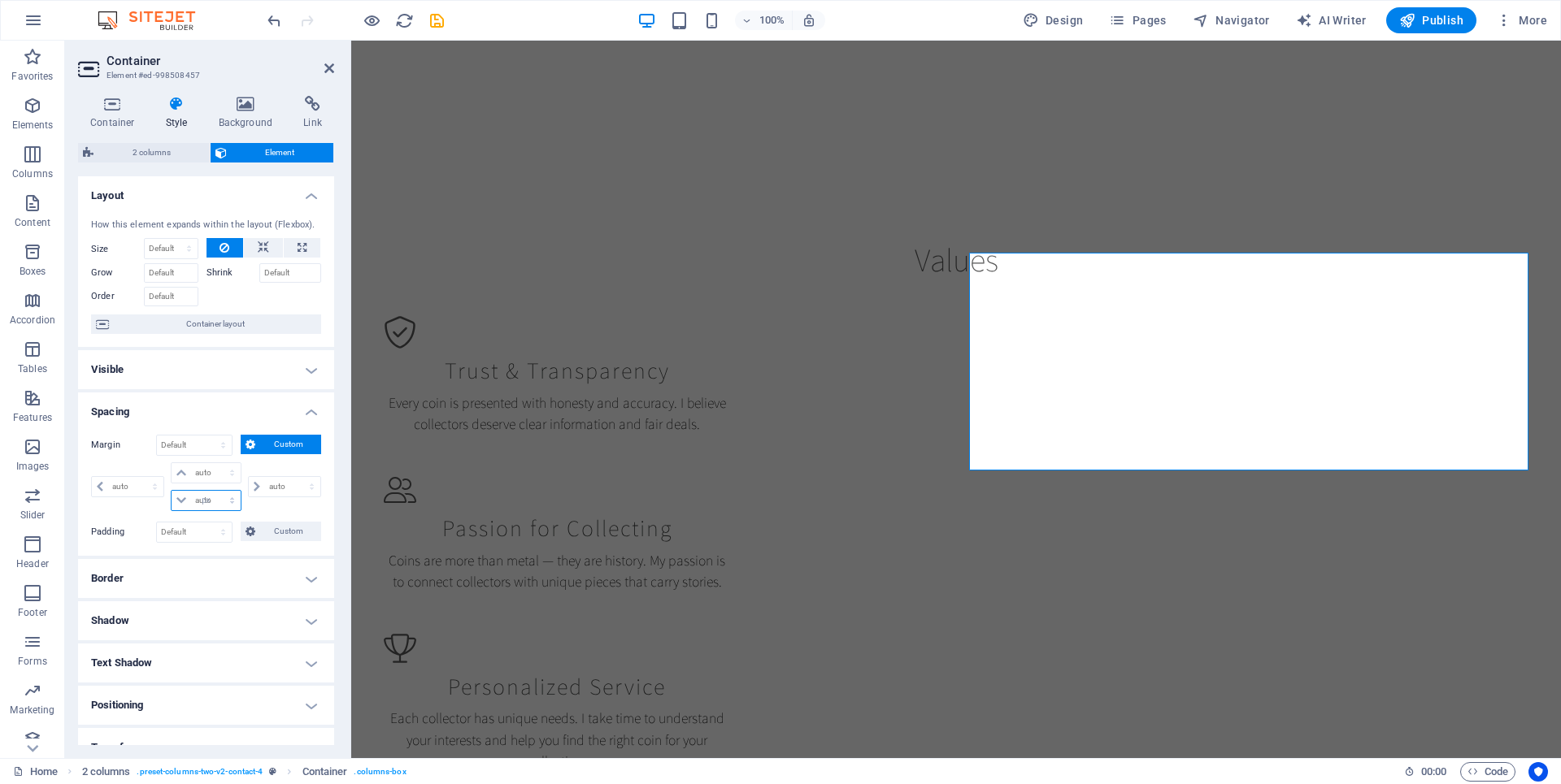
type input "0"
select select "px"
type input "0"
select select "px"
type input "0"
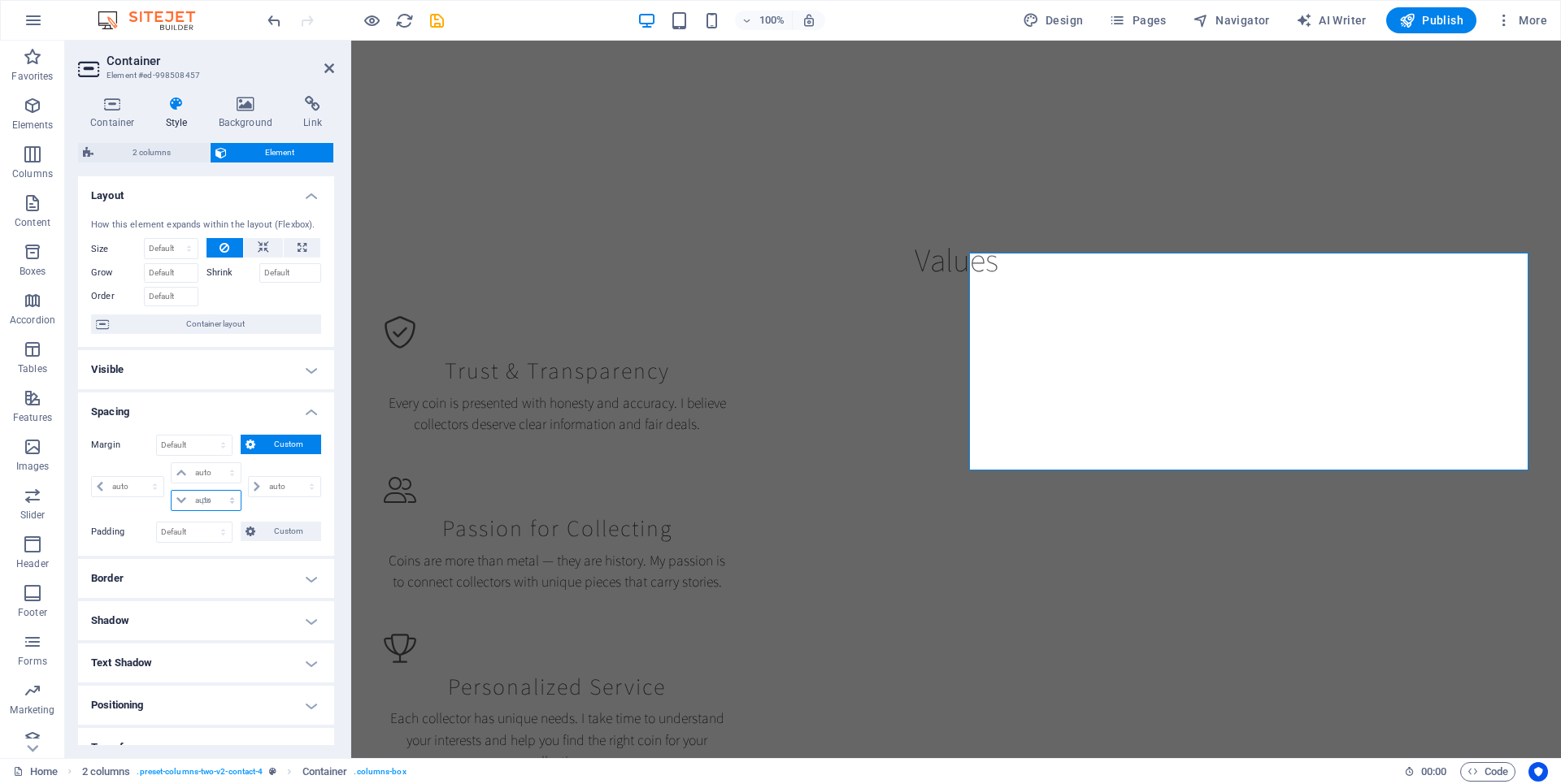
type input "0"
select select "px"
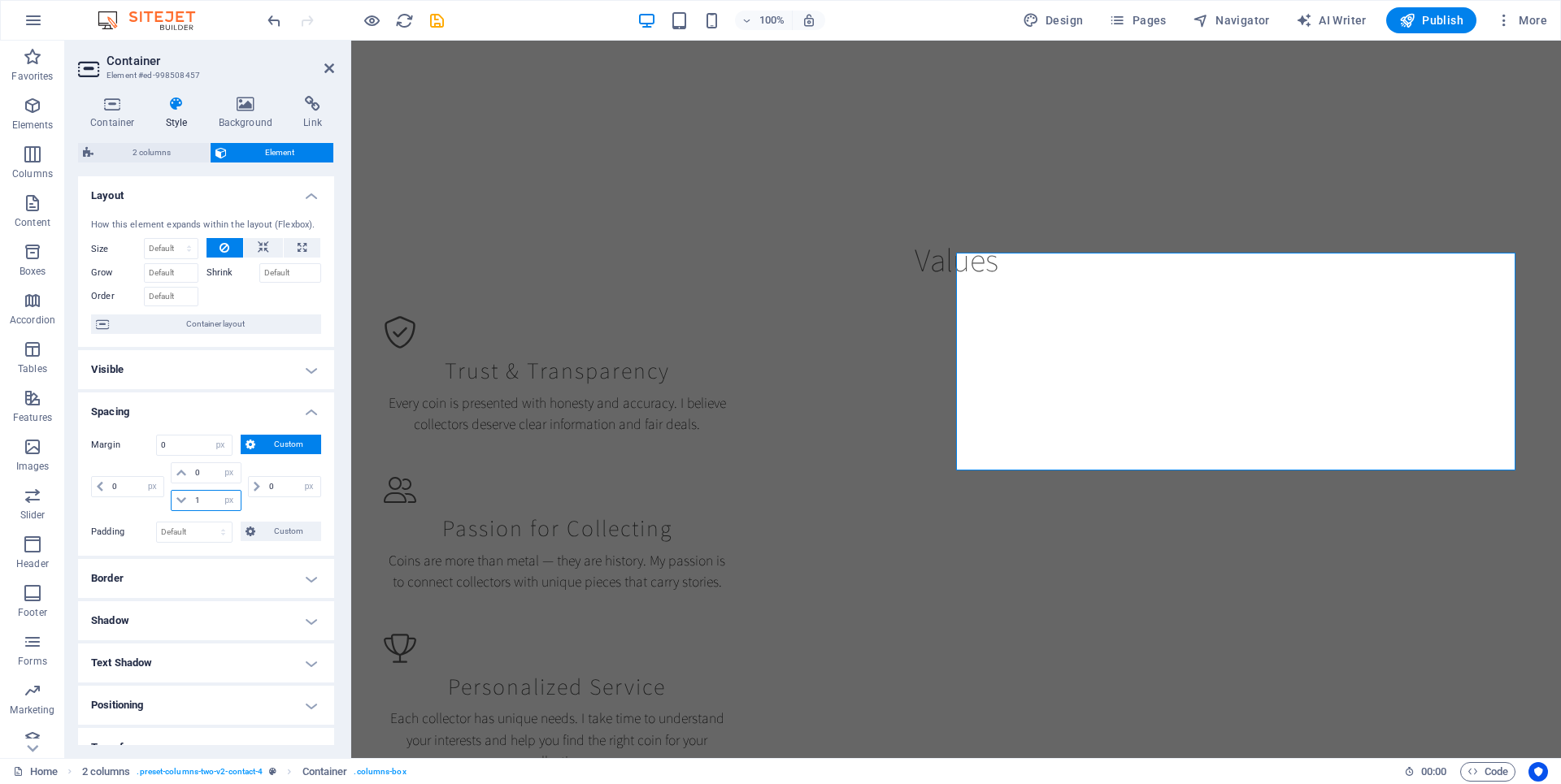
type input "10"
select select "DISABLED_OPTION_VALUE"
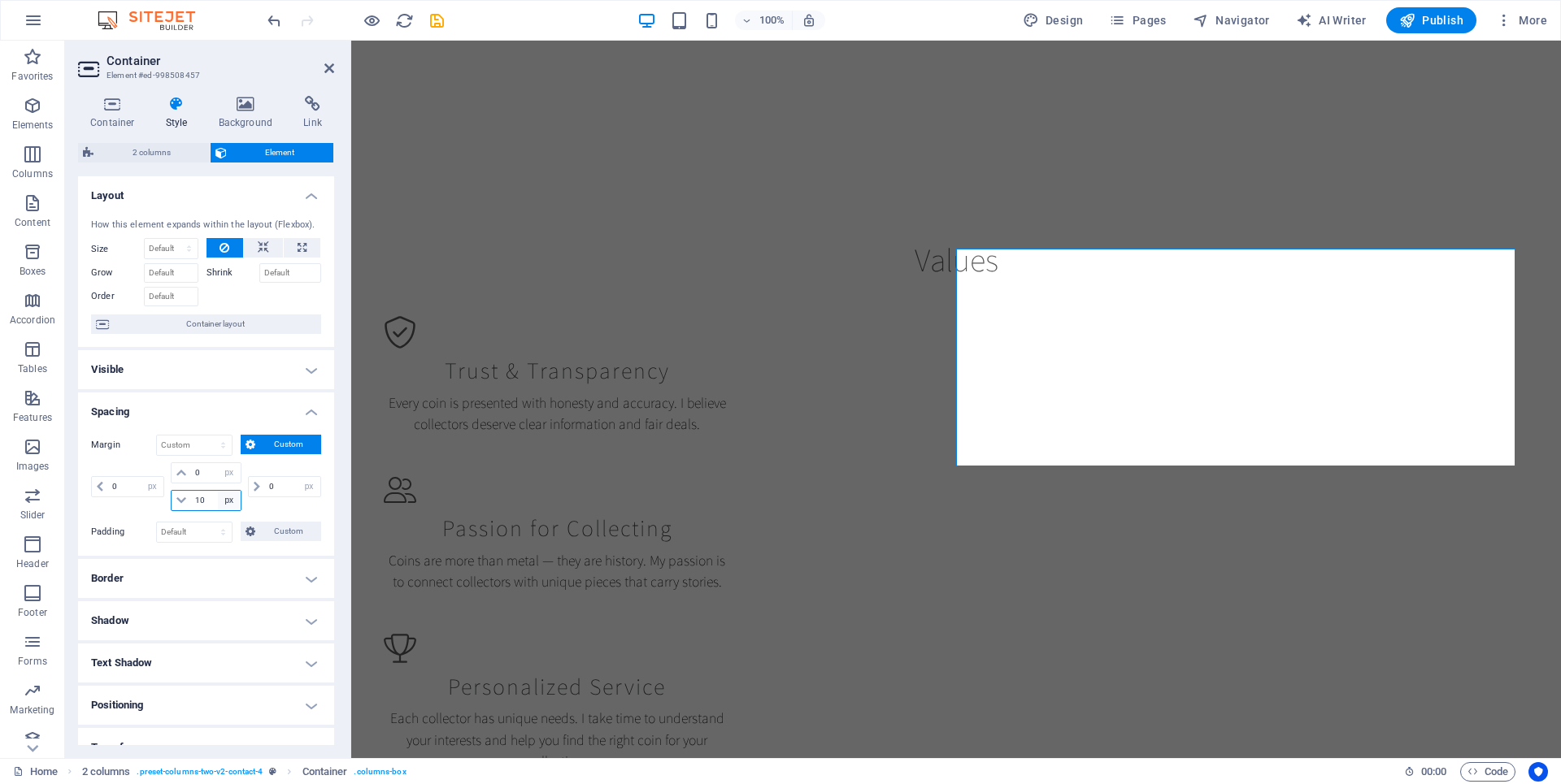
type input "10"
click at [223, 499] on select "auto px % rem vw vh" at bounding box center [228, 500] width 23 height 19
select select "auto"
click at [217, 491] on select "auto px % rem vw vh" at bounding box center [228, 500] width 23 height 19
select select "DISABLED_OPTION_VALUE"
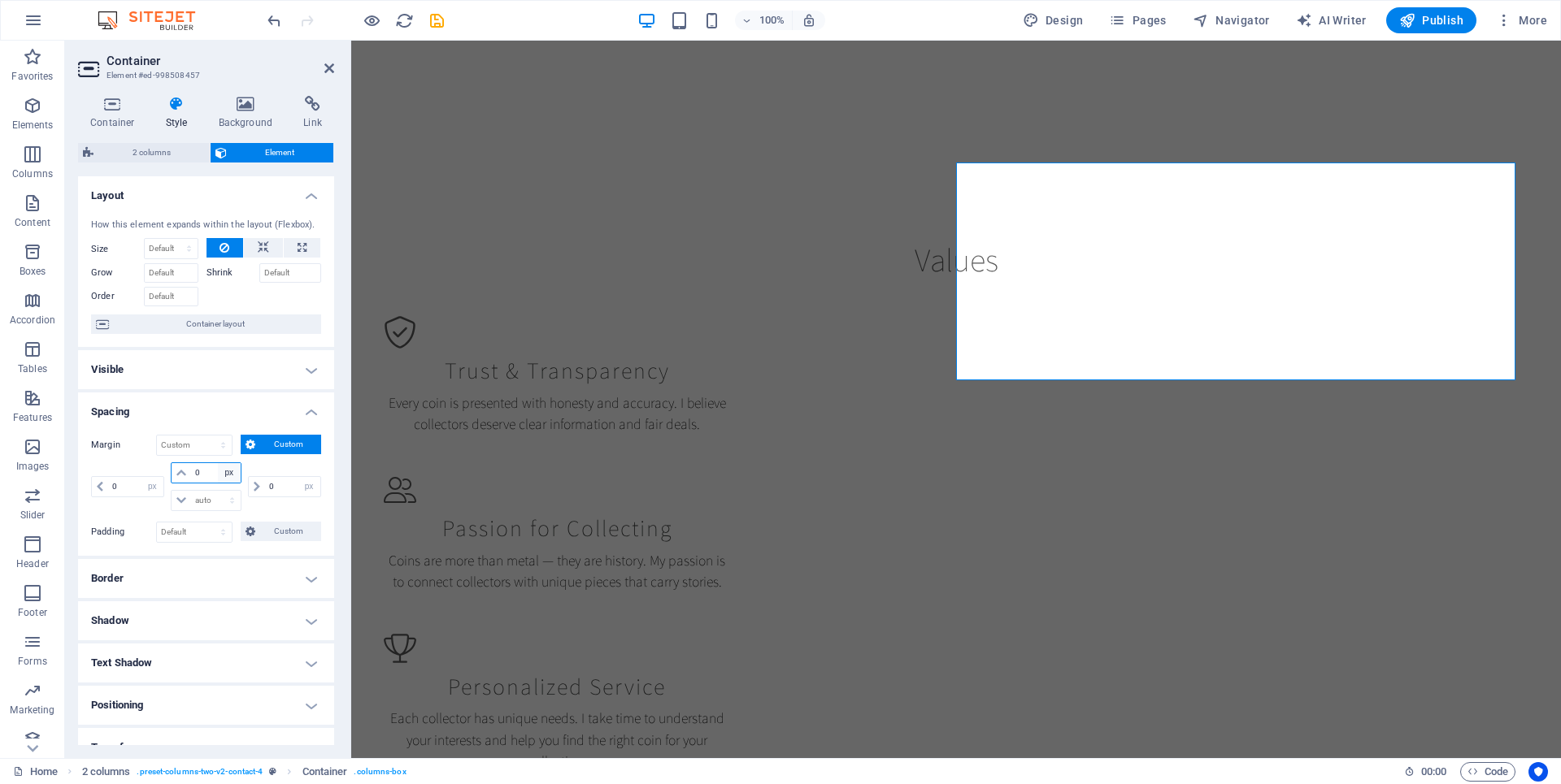
click at [217, 469] on select "auto px % rem vw vh" at bounding box center [228, 473] width 23 height 19
select select "auto"
click at [217, 463] on select "auto px % rem vw vh" at bounding box center [228, 473] width 23 height 19
select select "DISABLED_OPTION_VALUE"
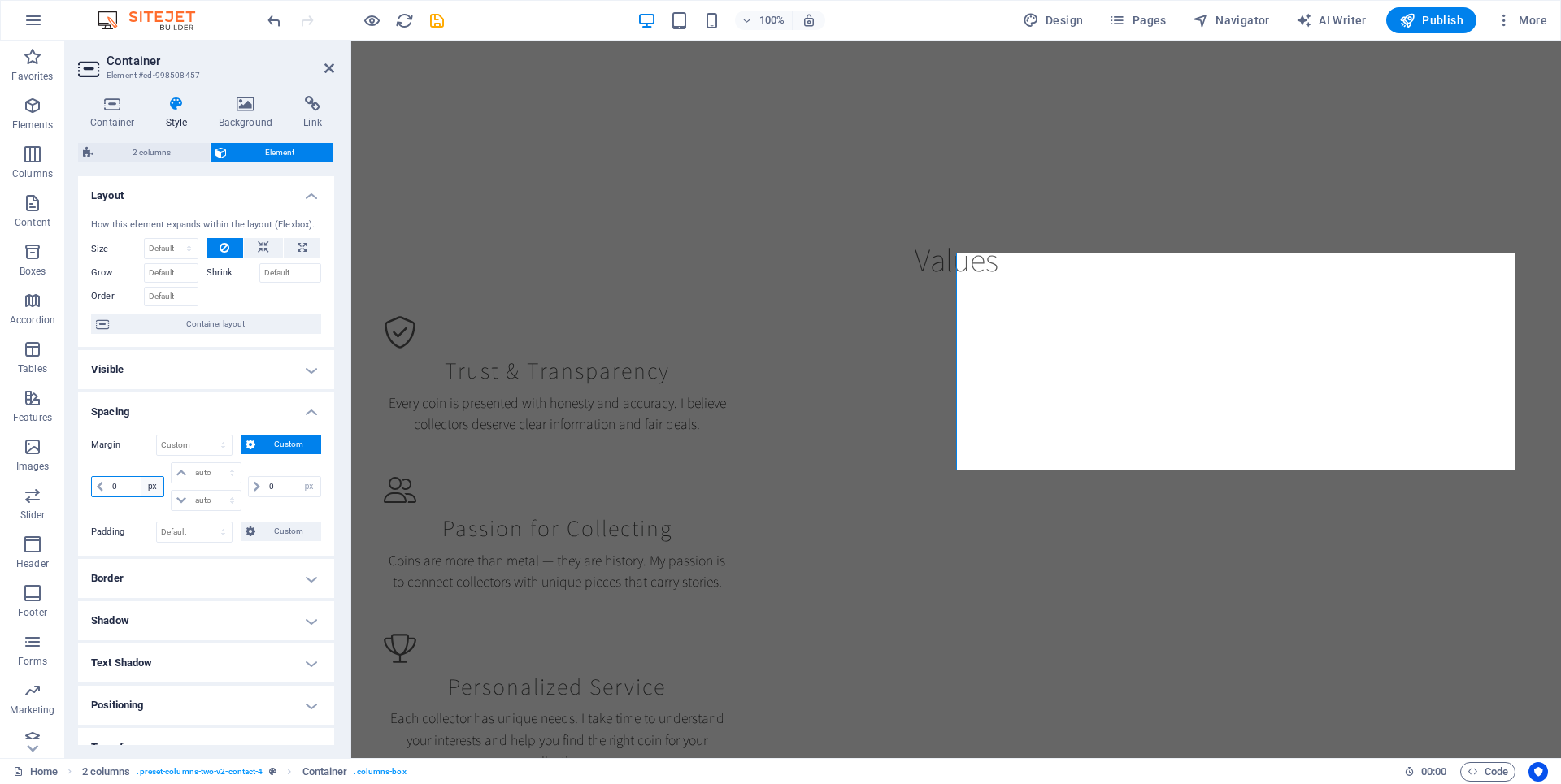
click at [145, 487] on select "auto px % rem vw vh" at bounding box center [151, 486] width 23 height 19
select select "auto"
click at [140, 477] on select "auto px % rem vw vh" at bounding box center [151, 486] width 23 height 19
select select "DISABLED_OPTION_VALUE"
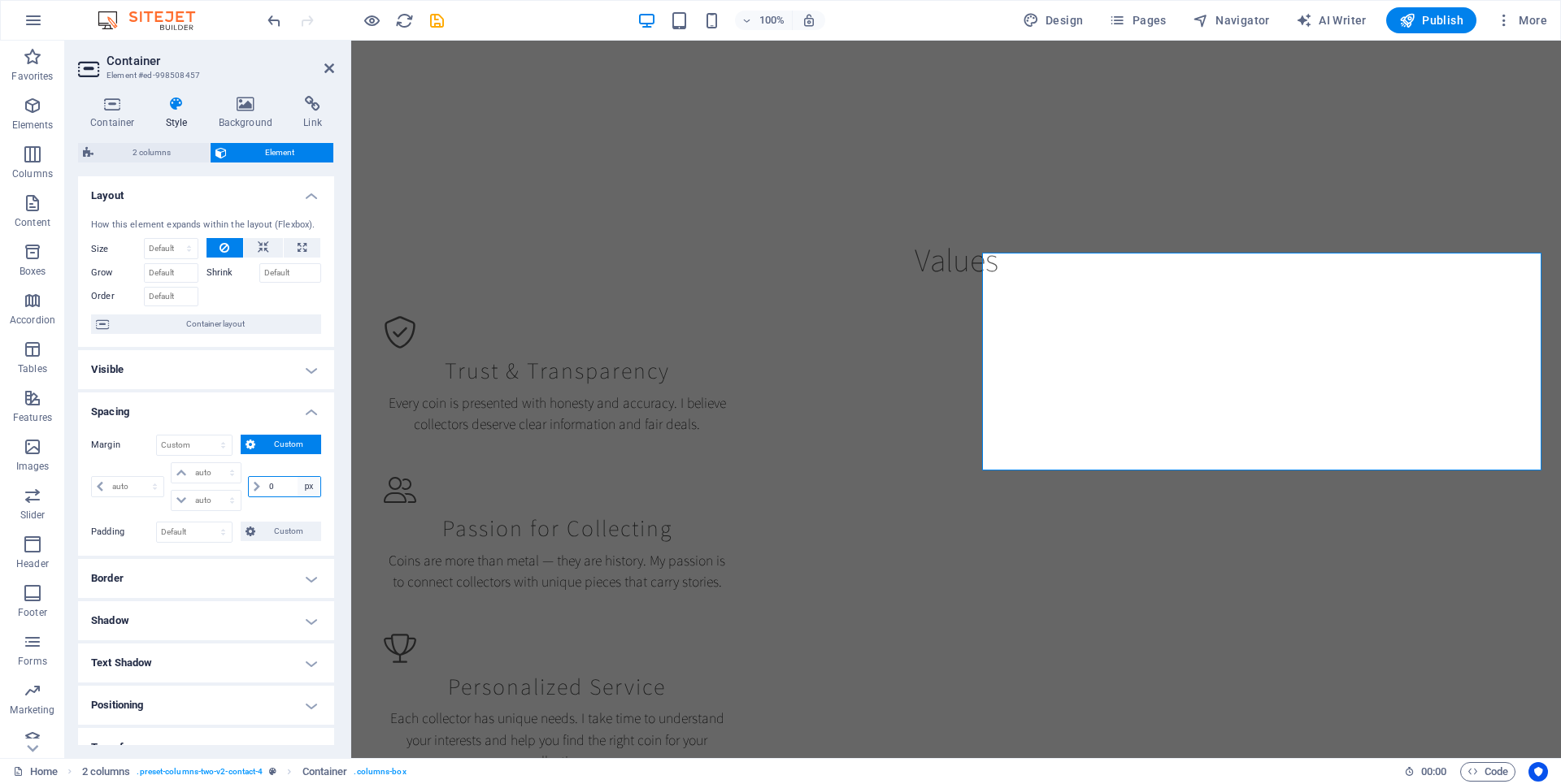
click at [301, 493] on select "auto px % rem vw vh" at bounding box center [309, 486] width 23 height 19
select select "auto"
click at [298, 477] on select "auto px % rem vw vh" at bounding box center [309, 486] width 23 height 19
select select "DISABLED_OPTION_VALUE"
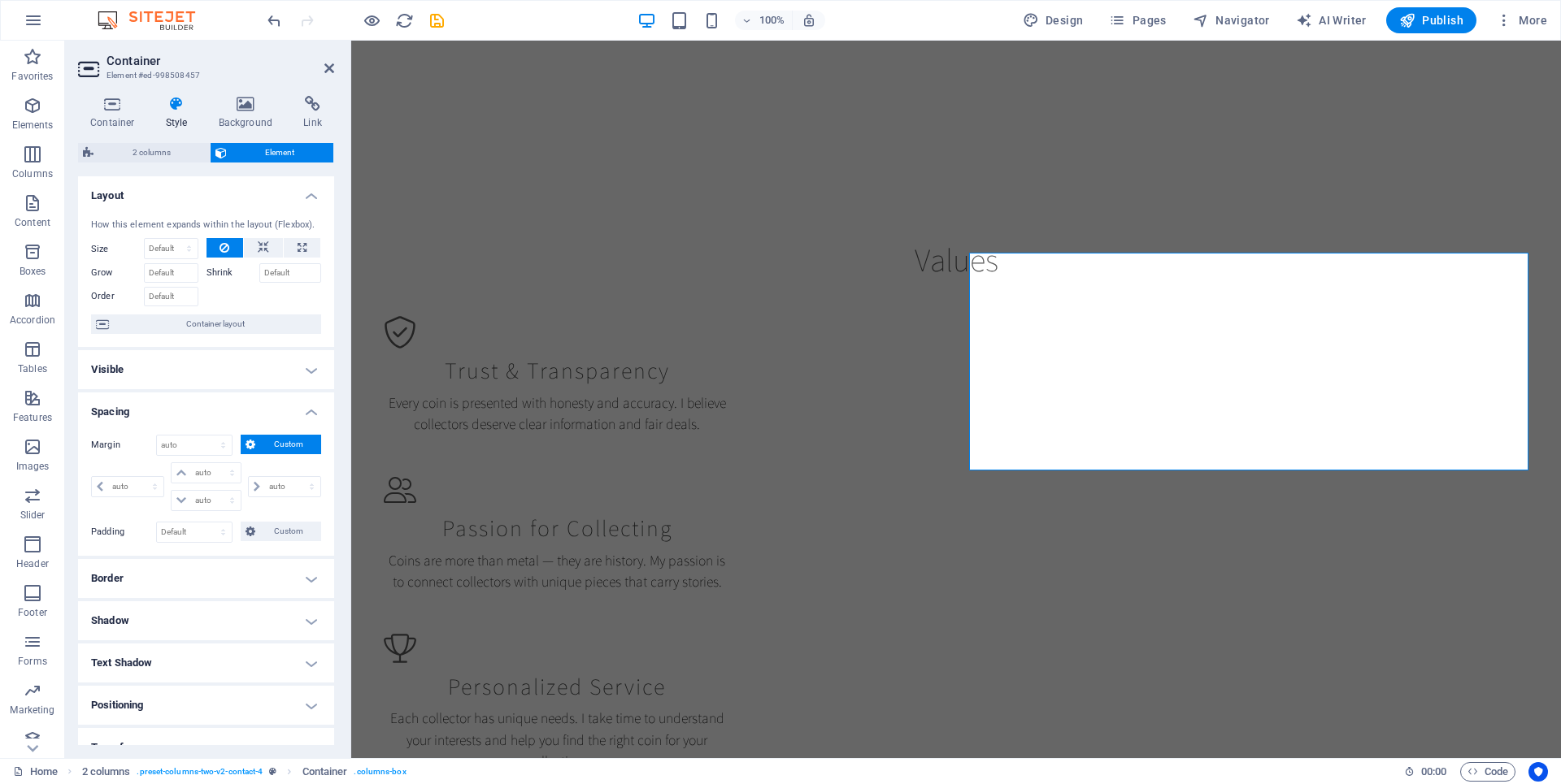
click at [308, 409] on h4 "Spacing" at bounding box center [206, 407] width 256 height 30
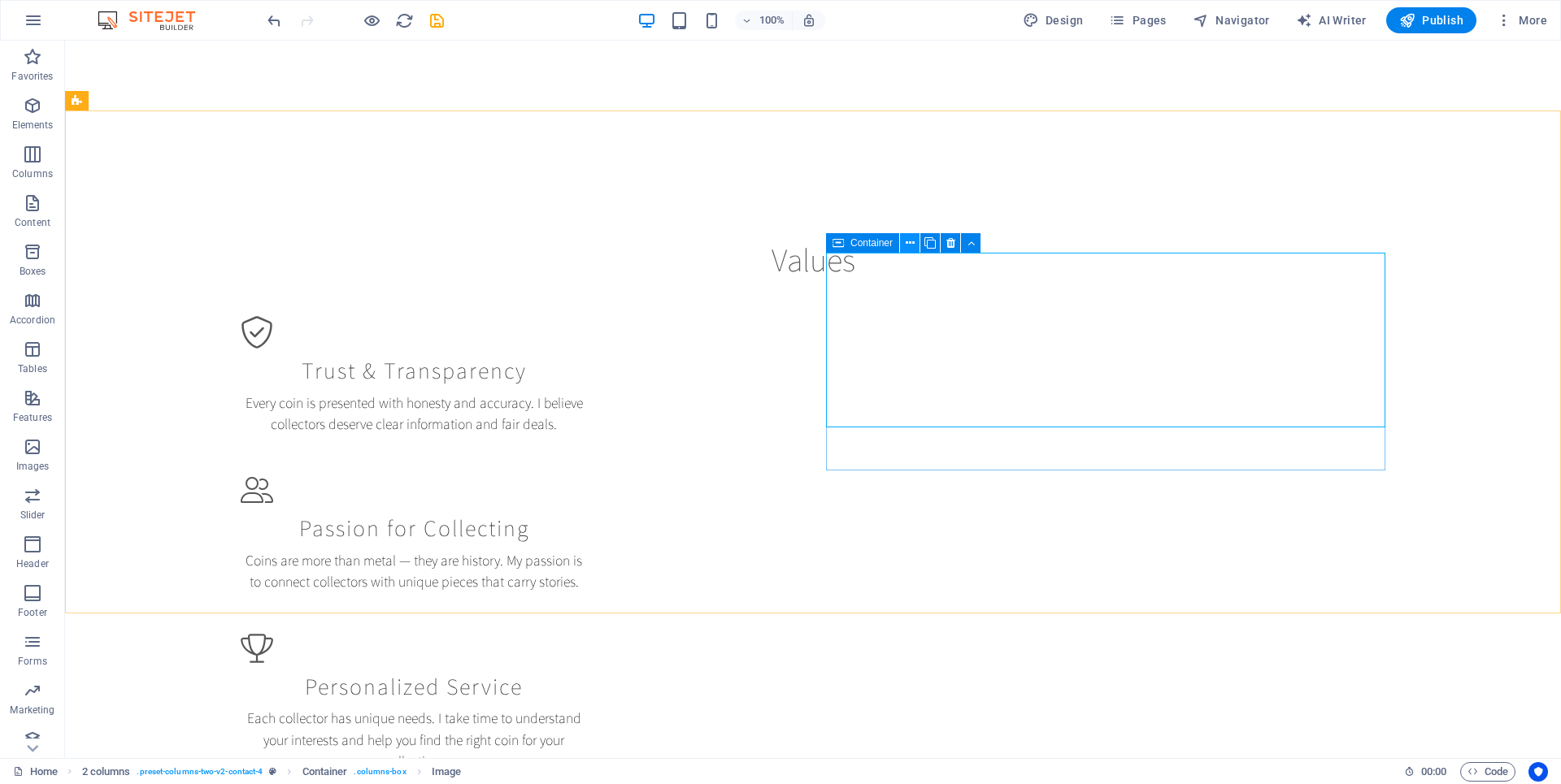
click at [914, 239] on button at bounding box center [909, 243] width 19 height 19
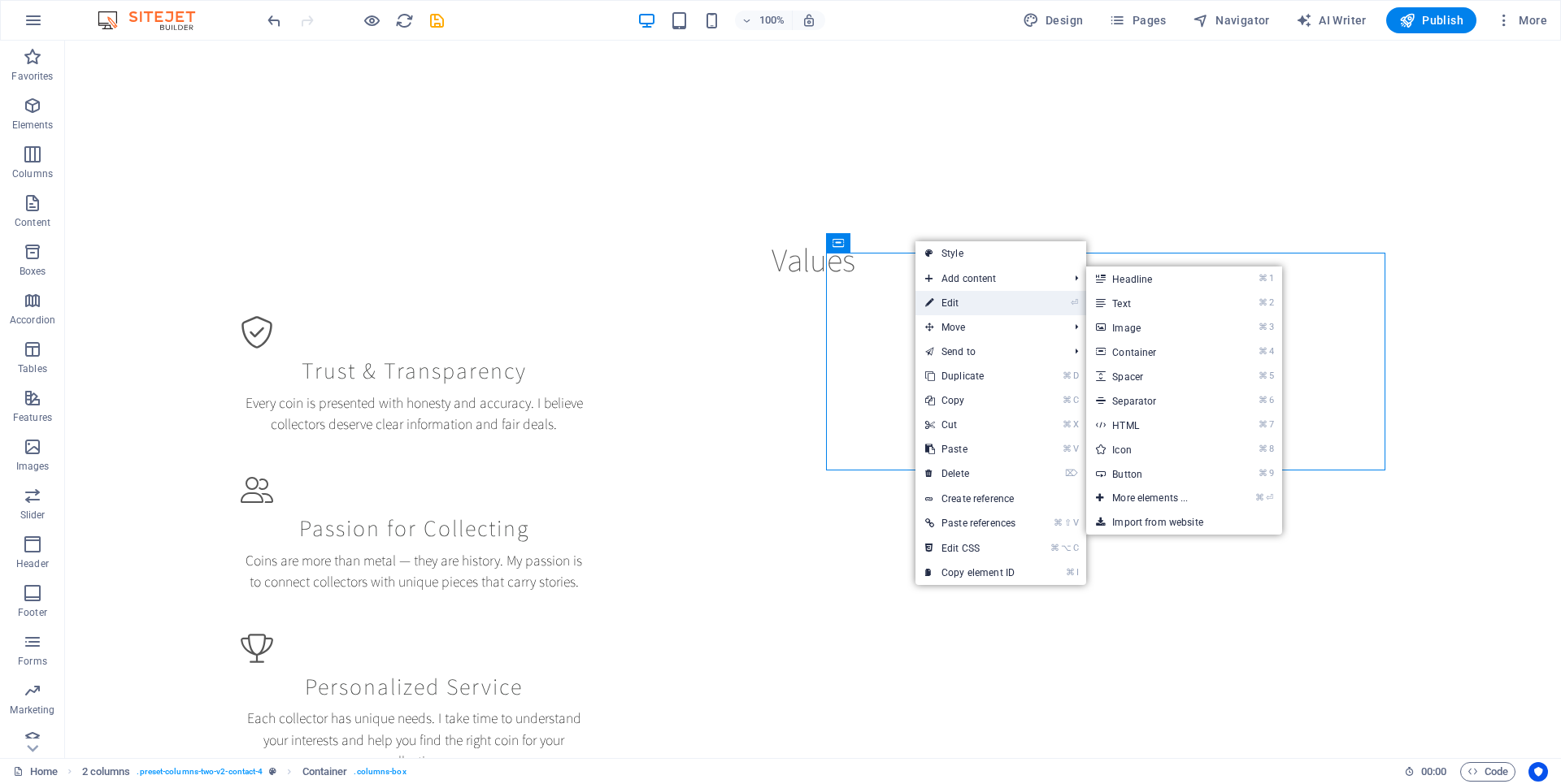
click at [944, 299] on link "⏎ Edit" at bounding box center [970, 303] width 110 height 25
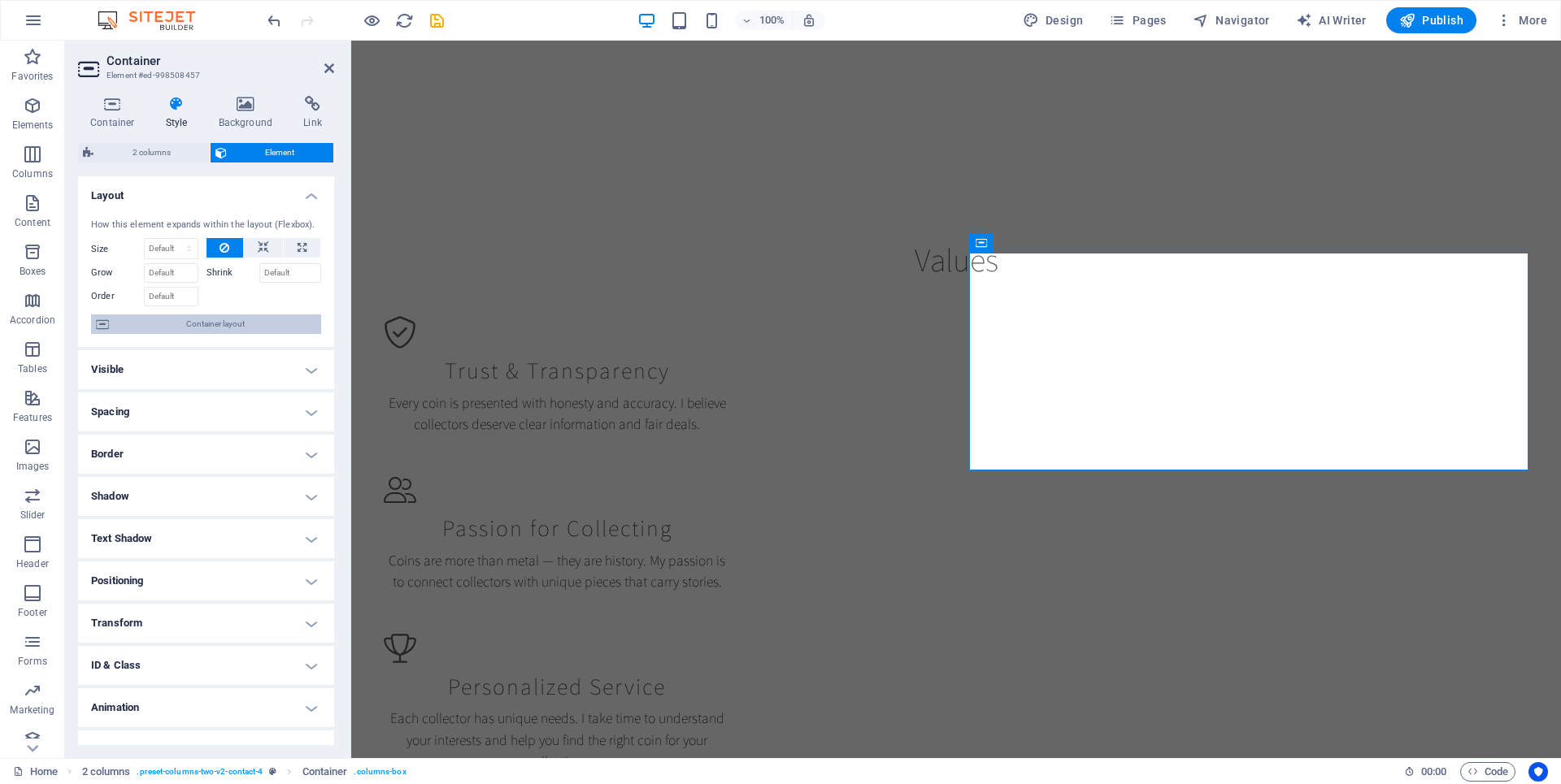
click at [218, 321] on span "Container layout" at bounding box center [214, 324] width 202 height 19
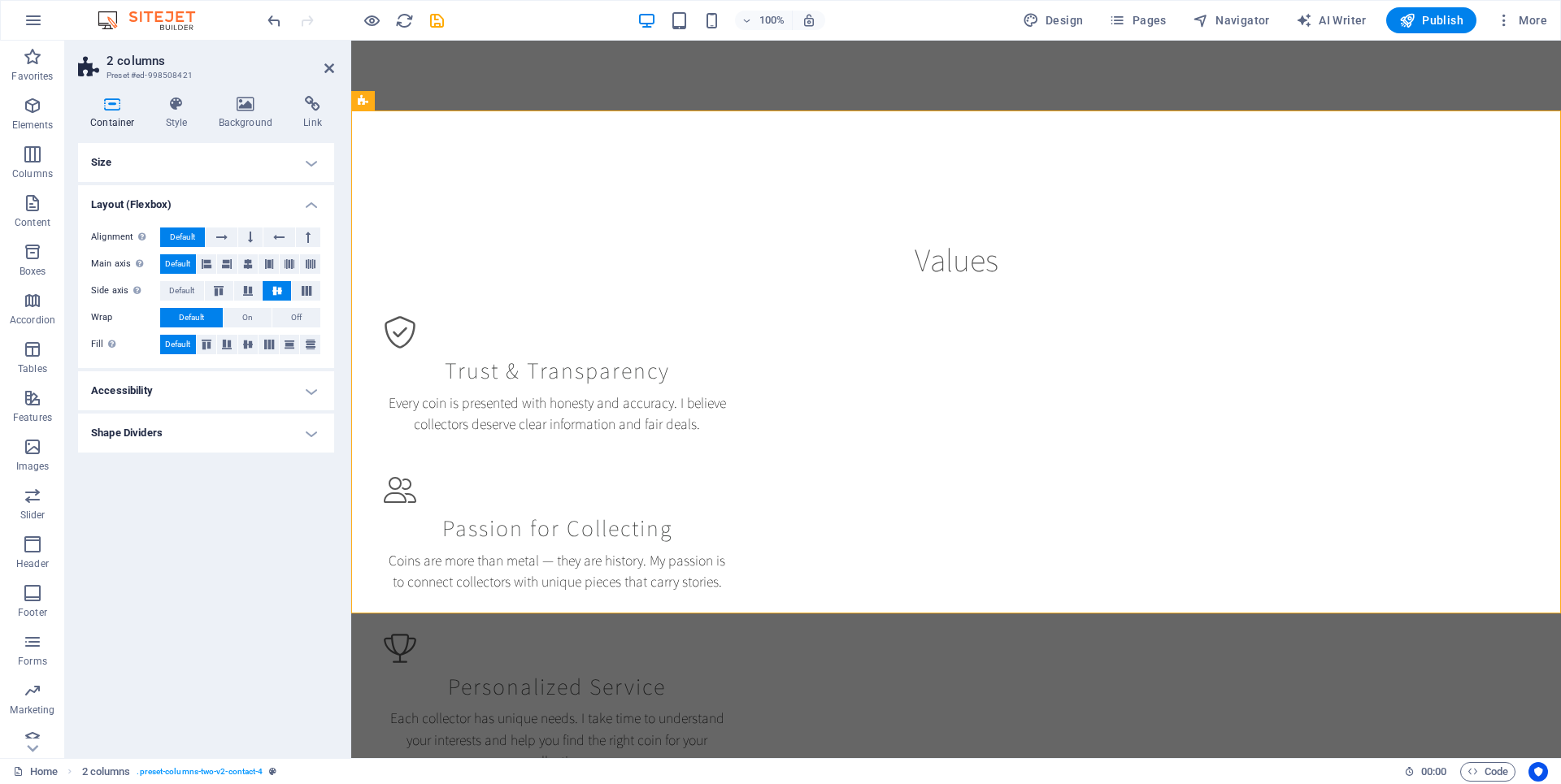
click at [312, 162] on h4 "Size" at bounding box center [206, 162] width 256 height 39
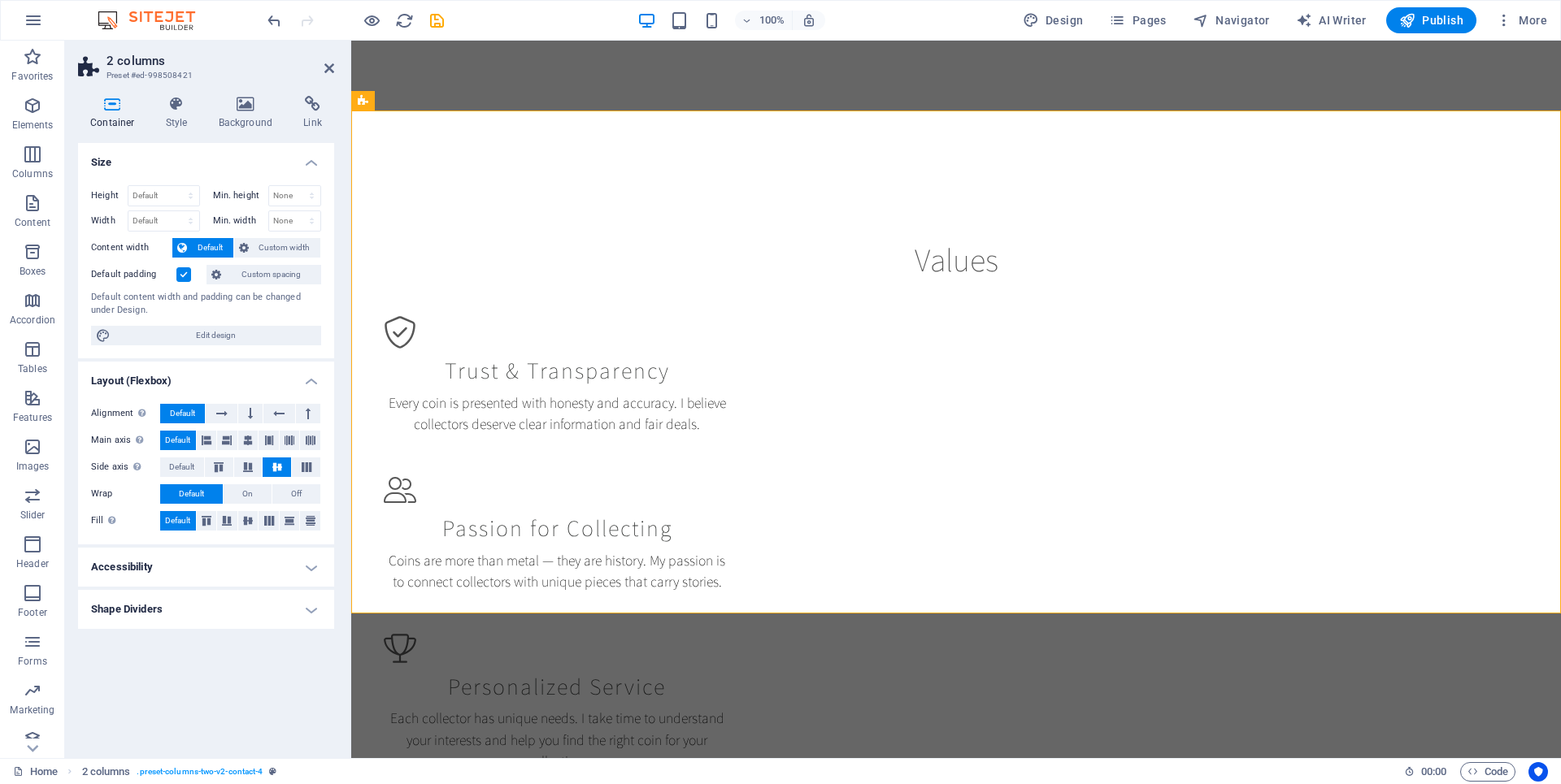
click at [183, 277] on label at bounding box center [183, 274] width 14 height 14
click at [0, 0] on input "Default padding" at bounding box center [0, 0] width 0 height 0
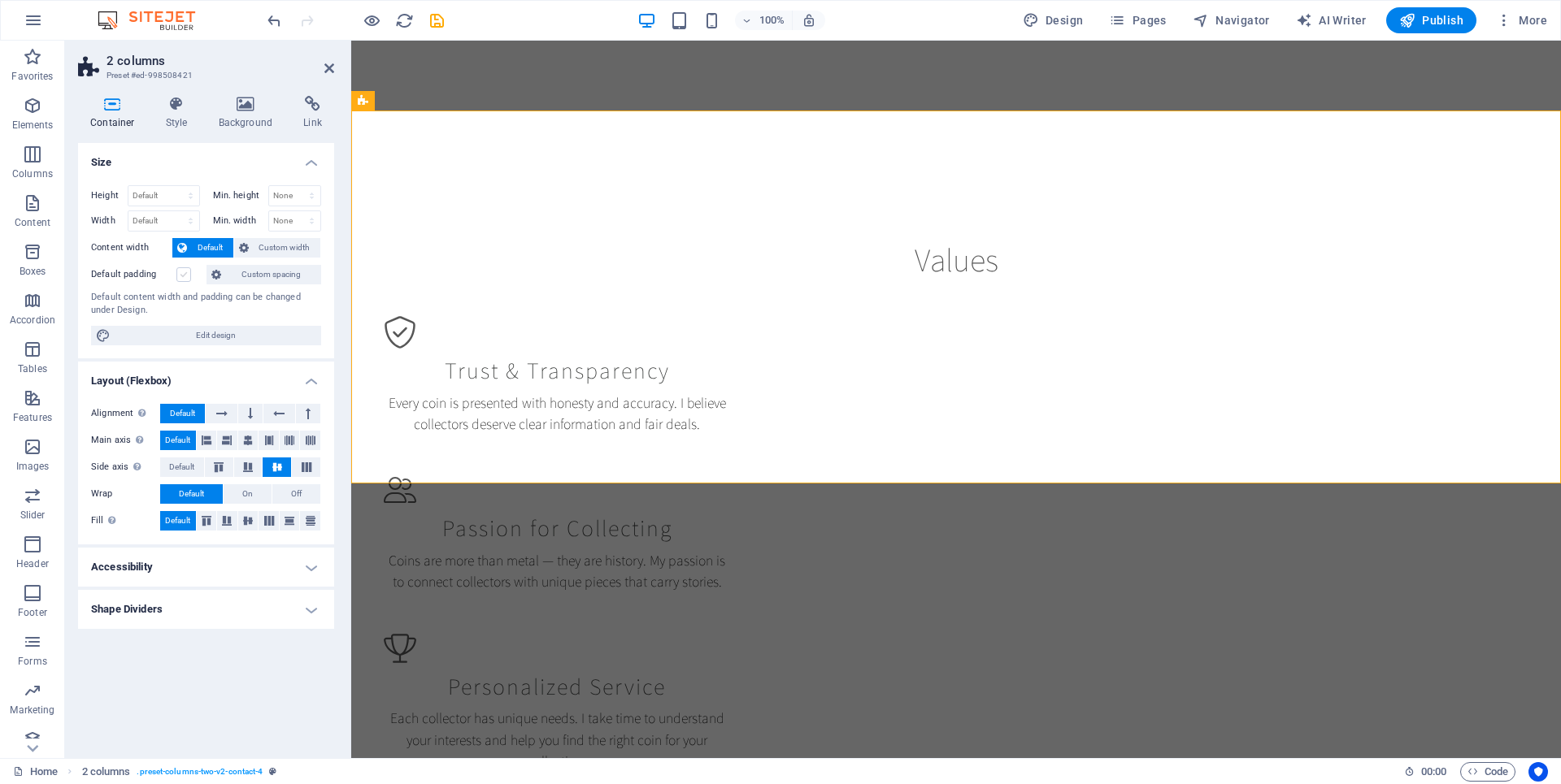
click at [183, 277] on label at bounding box center [183, 274] width 14 height 14
click at [0, 0] on input "Default padding" at bounding box center [0, 0] width 0 height 0
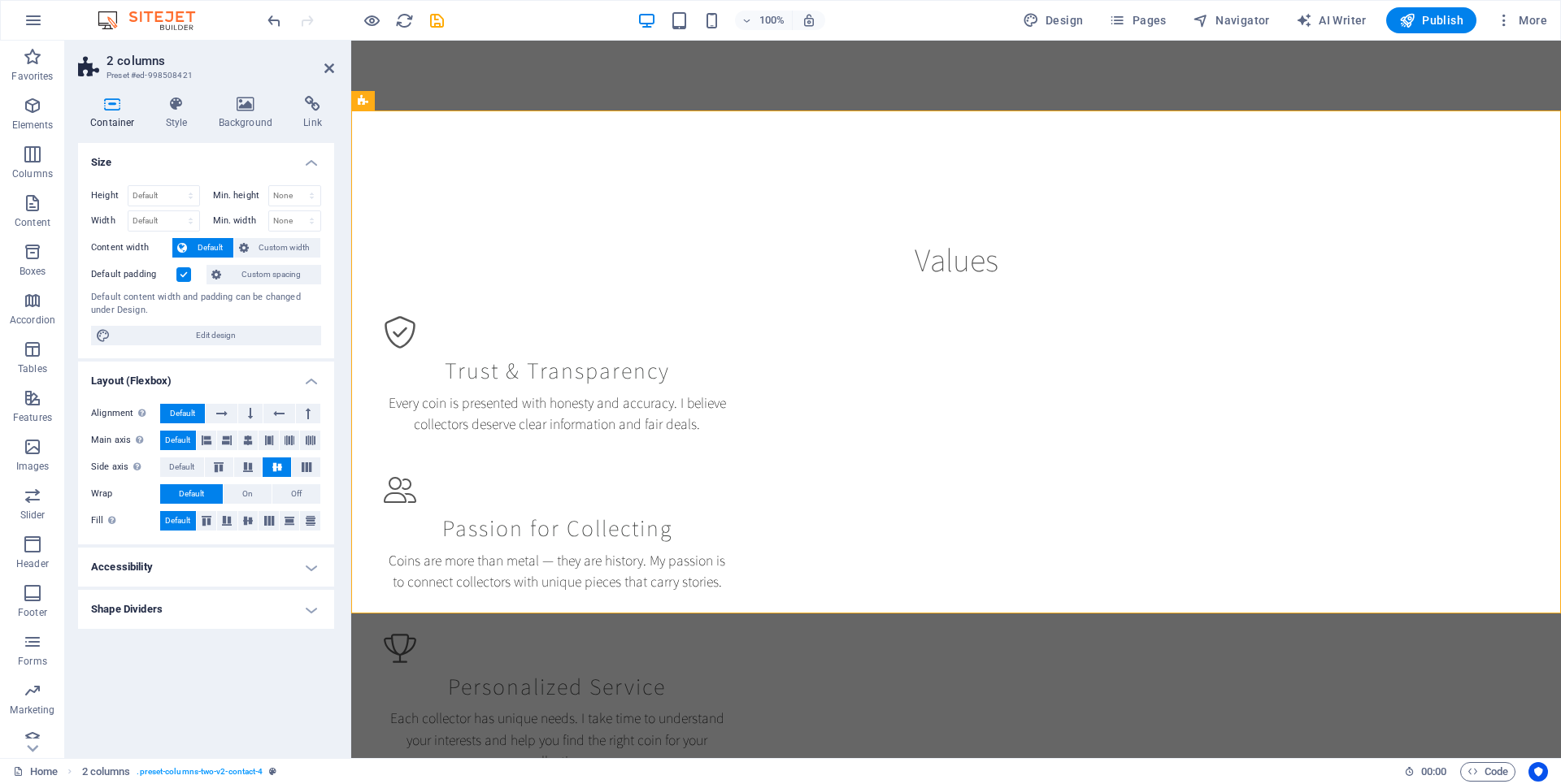
click at [183, 277] on label at bounding box center [183, 274] width 14 height 14
click at [0, 0] on input "Default padding" at bounding box center [0, 0] width 0 height 0
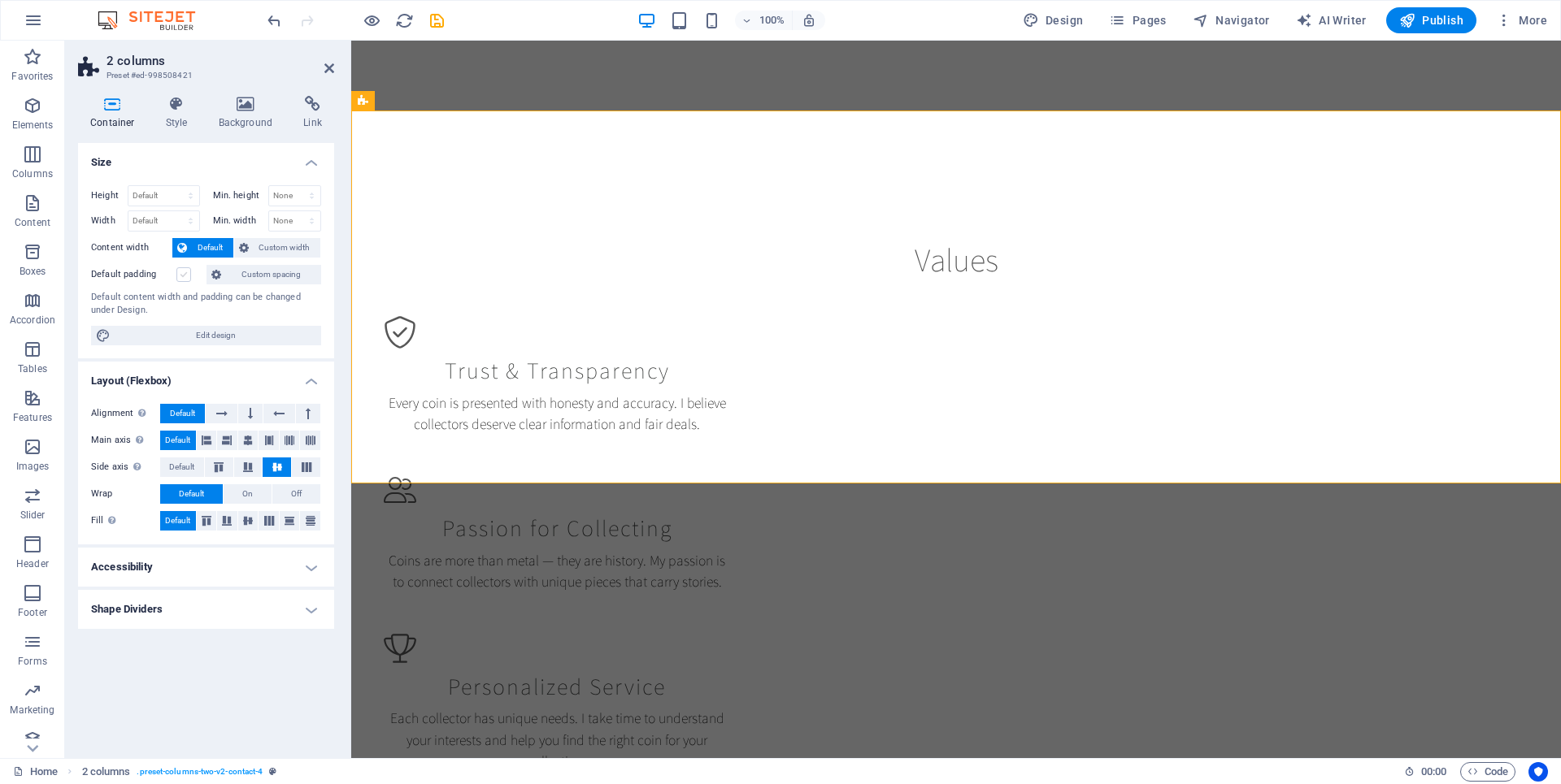
click at [183, 277] on label at bounding box center [183, 274] width 14 height 14
click at [0, 0] on input "Default padding" at bounding box center [0, 0] width 0 height 0
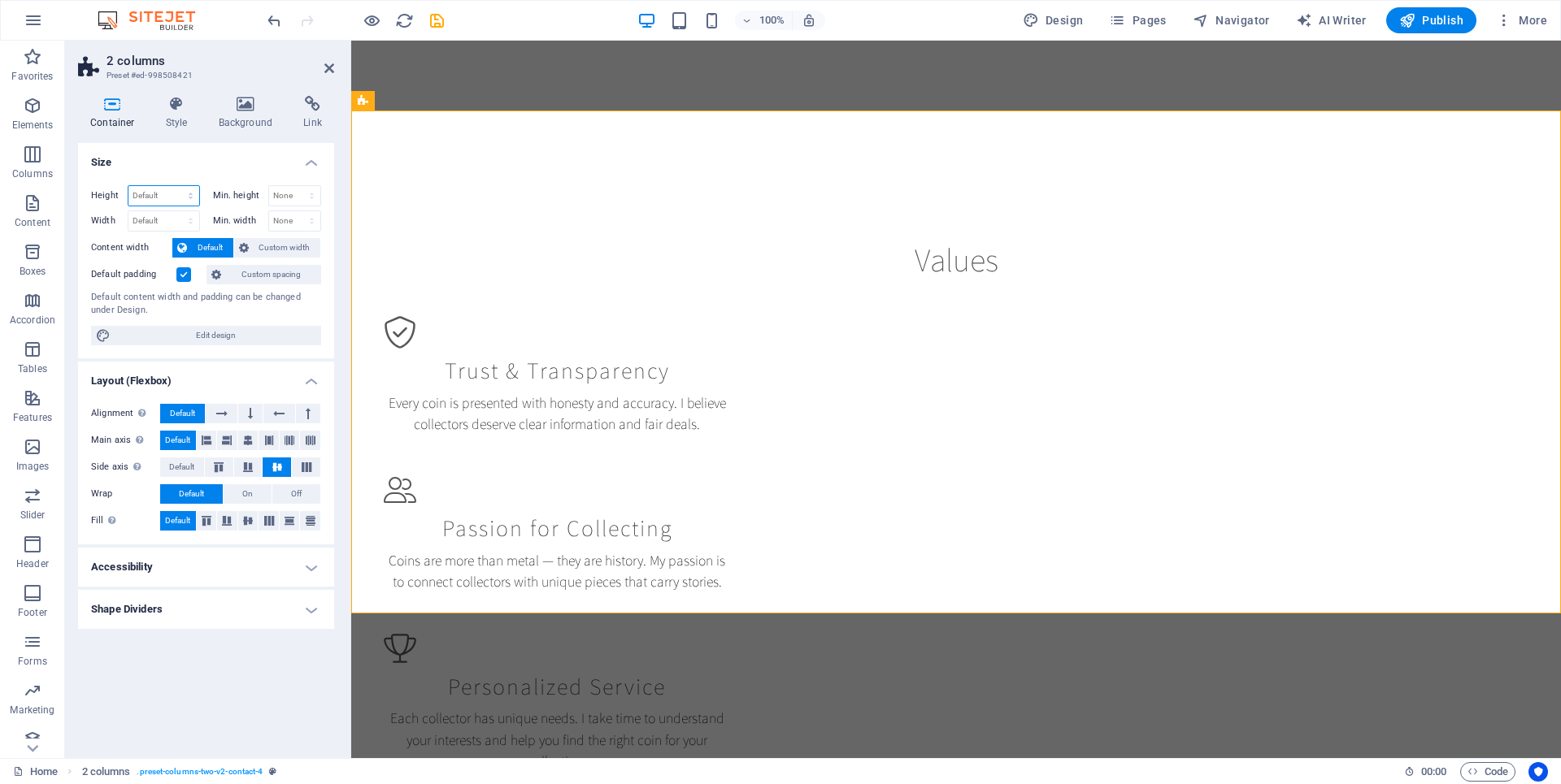
click at [188, 197] on select "Default px rem % vh vw" at bounding box center [164, 195] width 71 height 19
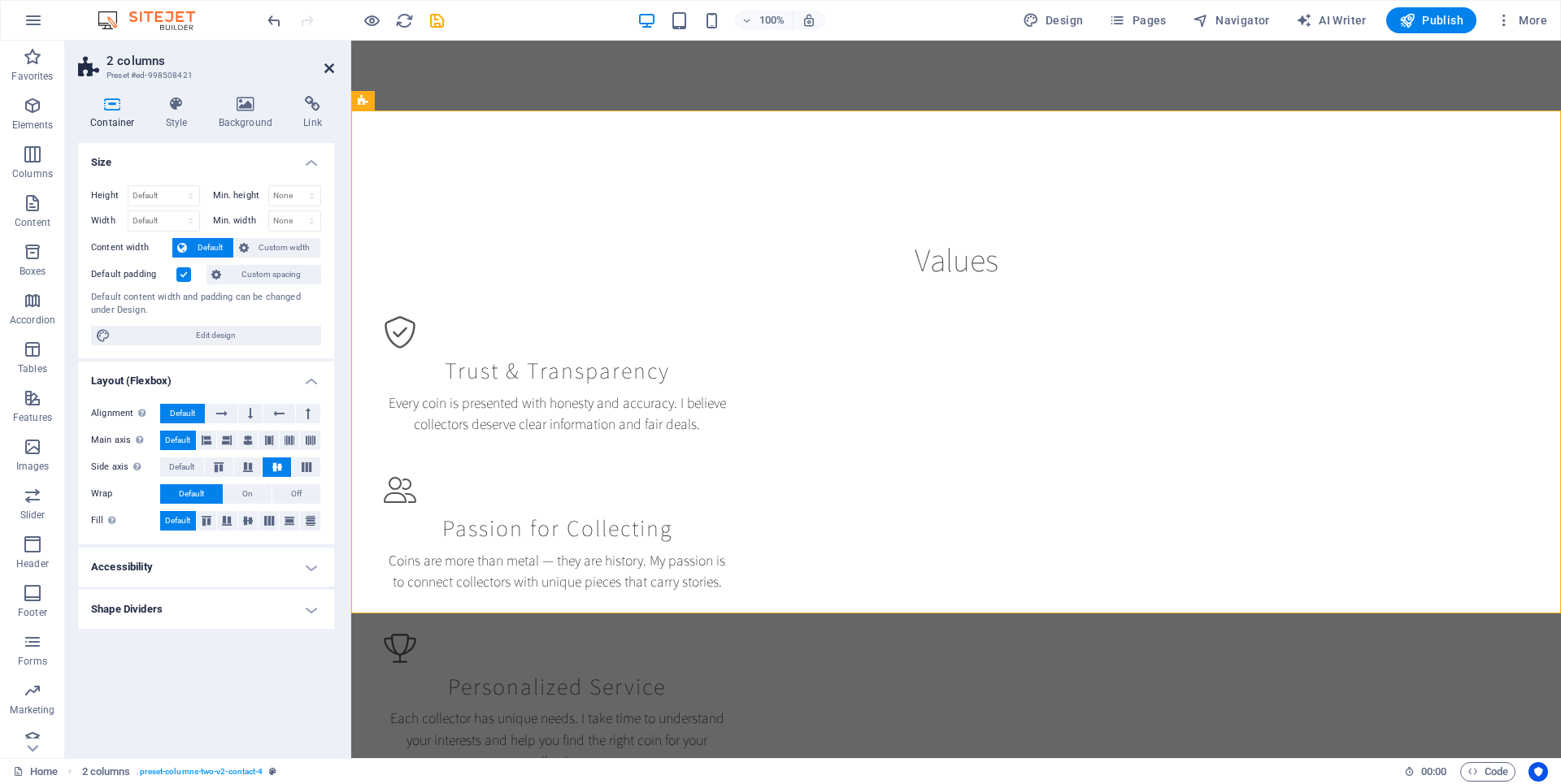
click at [332, 69] on icon at bounding box center [329, 68] width 10 height 13
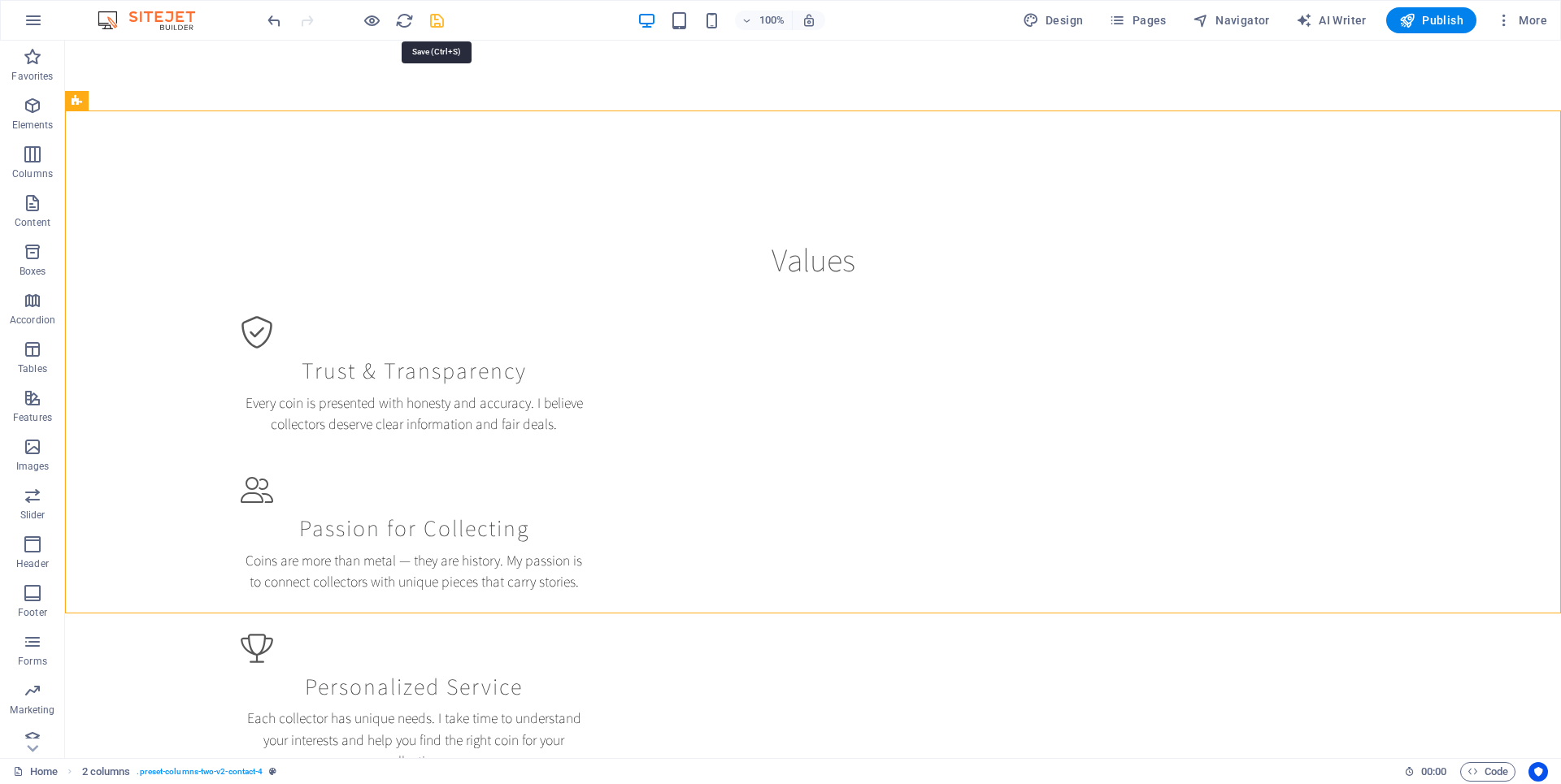
click at [437, 23] on icon "save" at bounding box center [437, 20] width 19 height 19
checkbox input "false"
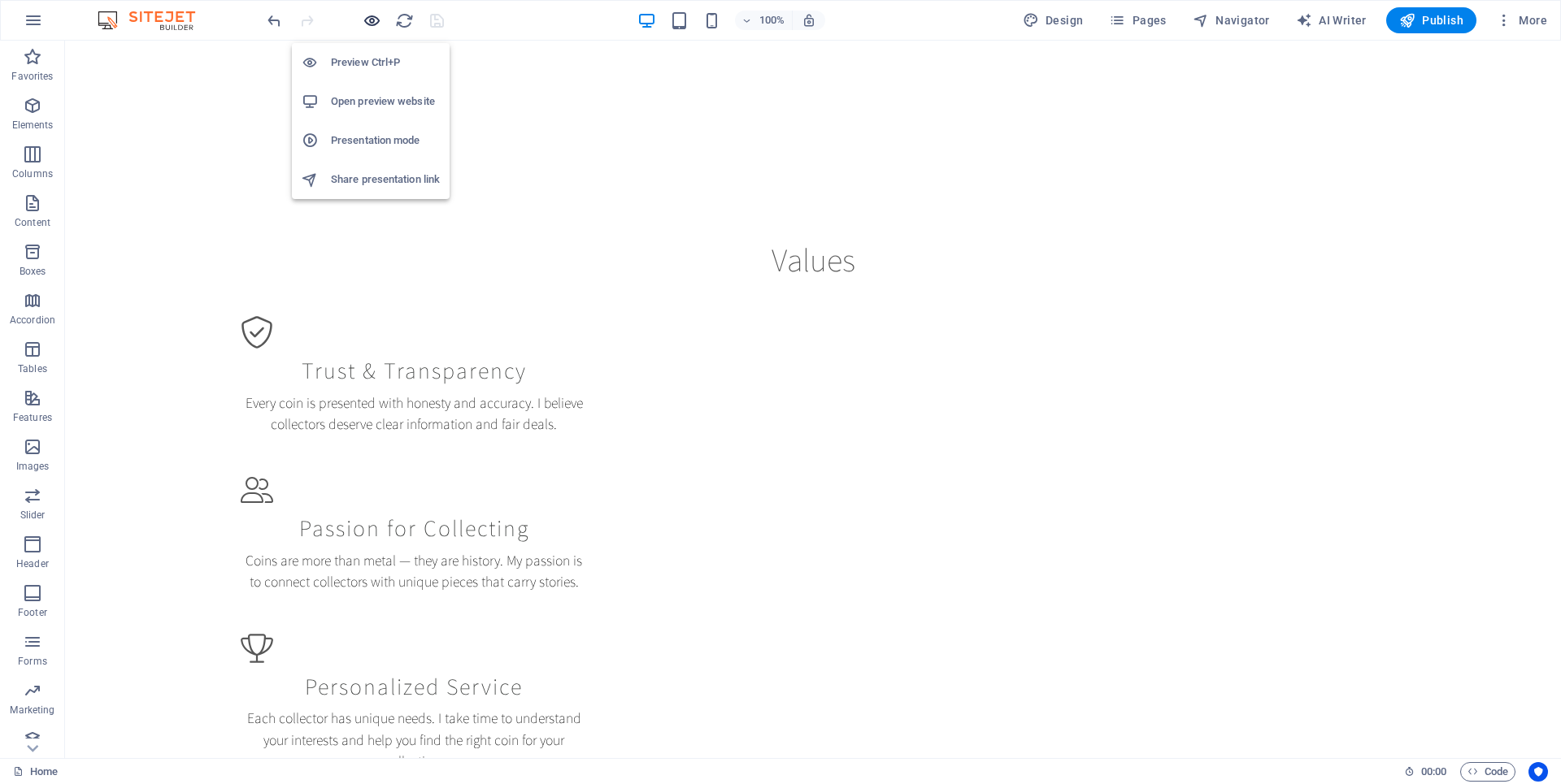
click at [372, 21] on icon "button" at bounding box center [371, 20] width 19 height 19
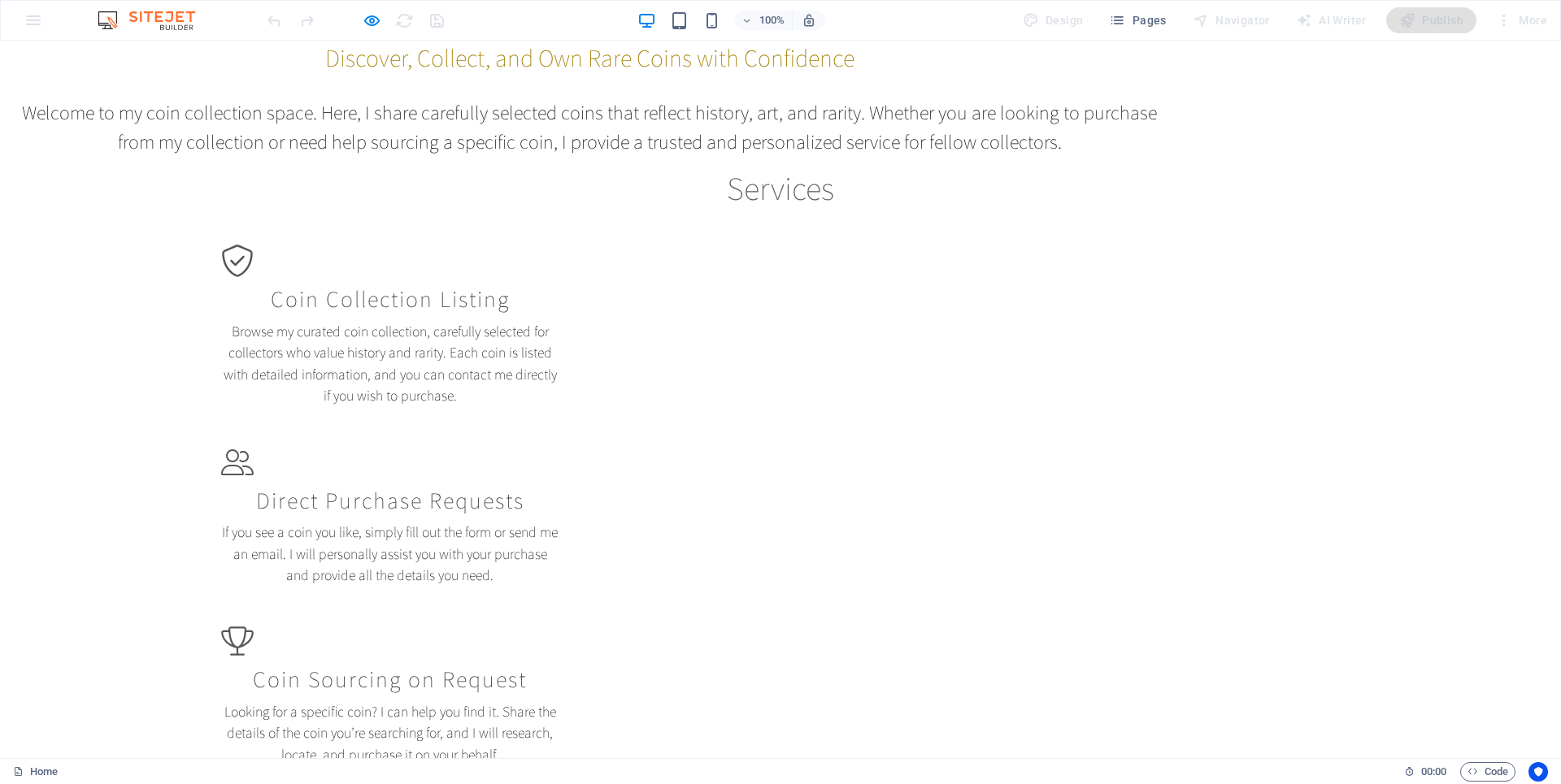
scroll to position [0, 0]
